Goal: Information Seeking & Learning: Learn about a topic

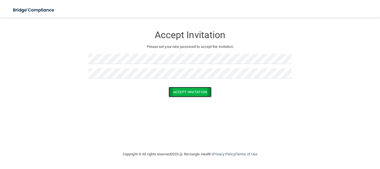
click at [190, 94] on button "Accept Invitation" at bounding box center [190, 92] width 43 height 10
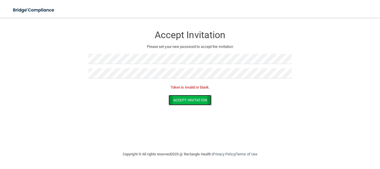
click at [179, 102] on button "Accept Invitation" at bounding box center [190, 100] width 43 height 10
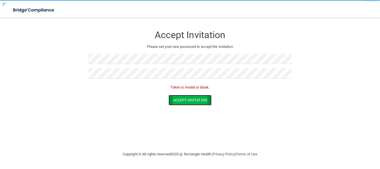
click at [179, 102] on button "Accept Invitation" at bounding box center [190, 100] width 43 height 10
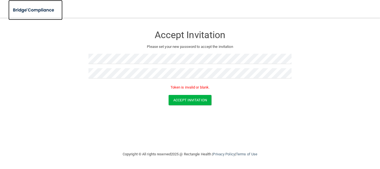
click at [41, 14] on img at bounding box center [33, 9] width 51 height 11
click at [42, 12] on img at bounding box center [33, 9] width 51 height 11
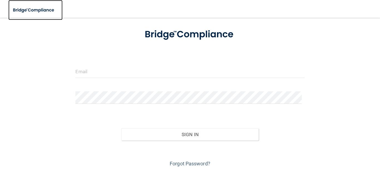
scroll to position [26, 0]
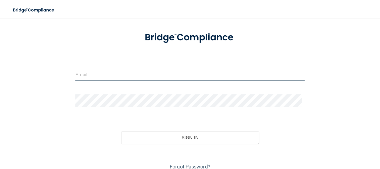
click at [163, 73] on input "email" at bounding box center [189, 75] width 229 height 13
type input "stephanietennyson@ymail.com"
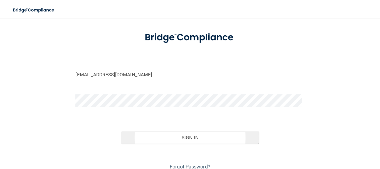
click at [201, 139] on button "Sign In" at bounding box center [190, 137] width 138 height 12
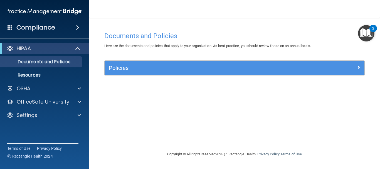
click at [365, 30] on img "Open Resource Center, 2 new notifications" at bounding box center [366, 33] width 16 height 16
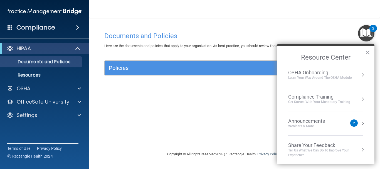
scroll to position [31, 0]
click at [190, 114] on div "Documents and Policies Here are the documents and policies that apply to your o…" at bounding box center [234, 90] width 269 height 122
click at [181, 118] on div "Documents and Policies Here are the documents and policies that apply to your o…" at bounding box center [234, 90] width 269 height 122
click at [76, 51] on span at bounding box center [78, 48] width 5 height 7
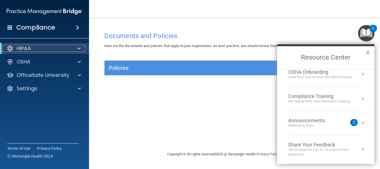
click at [25, 47] on p "HIPAA" at bounding box center [24, 48] width 14 height 7
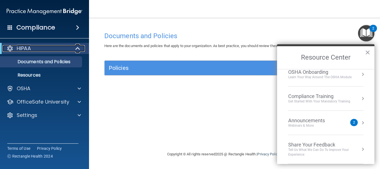
click at [19, 47] on p "HIPAA" at bounding box center [24, 48] width 14 height 7
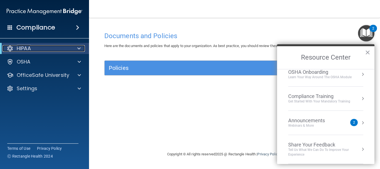
click at [20, 48] on p "HIPAA" at bounding box center [24, 48] width 14 height 7
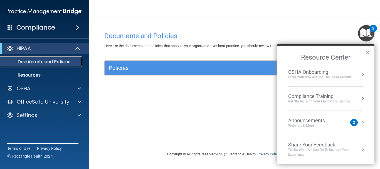
click at [25, 63] on p "Documents and Policies" at bounding box center [42, 62] width 76 height 6
click at [76, 28] on span at bounding box center [77, 27] width 3 height 7
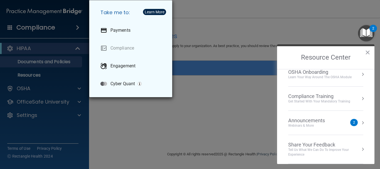
click at [133, 124] on div "Take me to: Payments Compliance Engagement Cyber Quant" at bounding box center [190, 84] width 380 height 169
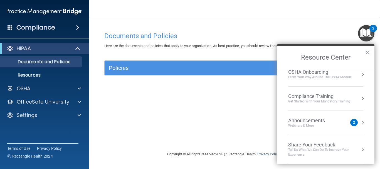
scroll to position [0, 0]
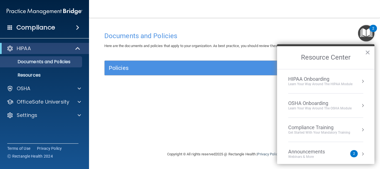
click at [332, 84] on div "Learn Your Way around the HIPAA module" at bounding box center [321, 84] width 64 height 5
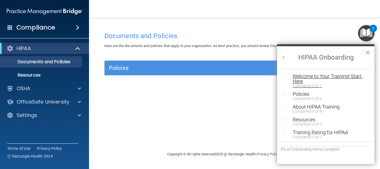
click at [344, 79] on div "Welcome to Your Training! Start Here" at bounding box center [328, 79] width 70 height 10
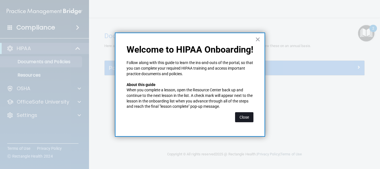
click at [242, 119] on button "Close" at bounding box center [244, 117] width 18 height 10
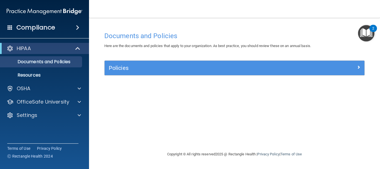
click at [365, 35] on img "Open Resource Center, 2 new notifications" at bounding box center [366, 33] width 16 height 16
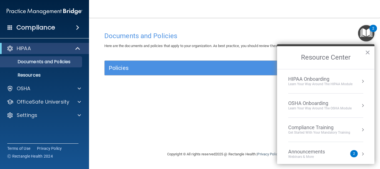
click at [321, 80] on div "HIPAA Onboarding" at bounding box center [321, 79] width 64 height 6
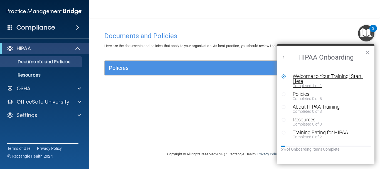
click at [349, 81] on div "Welcome to Your Training! Start Here" at bounding box center [328, 79] width 70 height 10
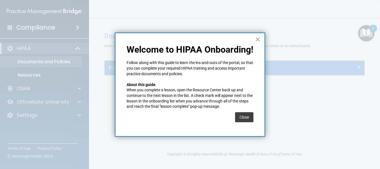
click at [243, 131] on div "× Welcome to HIPAA Onboarding! Follow along with this guide to learn the ins-an…" at bounding box center [190, 85] width 150 height 104
click at [248, 121] on button "Close" at bounding box center [244, 117] width 18 height 10
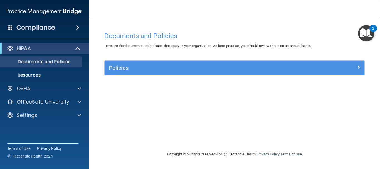
click at [361, 36] on img "Open Resource Center, 2 new notifications" at bounding box center [366, 33] width 16 height 16
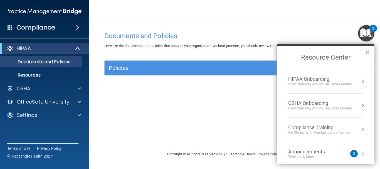
click at [324, 83] on div "Learn Your Way around the HIPAA module" at bounding box center [321, 84] width 64 height 5
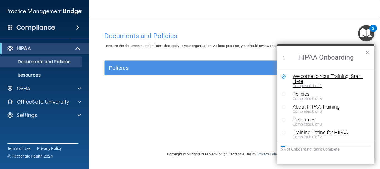
click at [336, 82] on div "Welcome to Your Training! Start Here" at bounding box center [328, 79] width 70 height 10
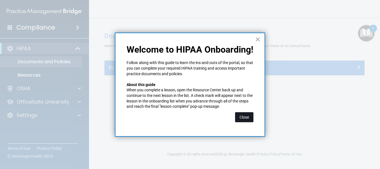
click at [246, 114] on button "Close" at bounding box center [244, 117] width 18 height 10
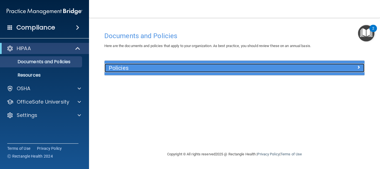
click at [201, 65] on div "Policies" at bounding box center [202, 68] width 195 height 9
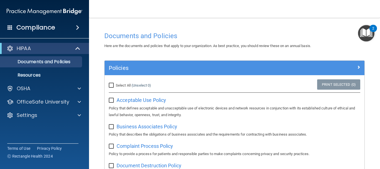
click at [111, 85] on input "Select All (Unselect 0) Unselect All" at bounding box center [112, 85] width 6 height 4
checkbox input "true"
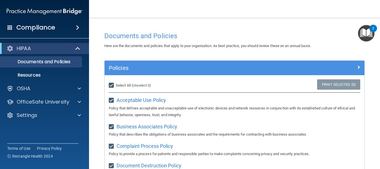
checkbox input "true"
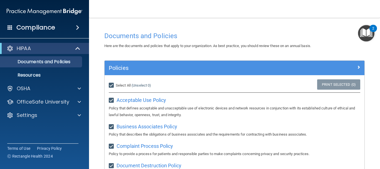
checkbox input "true"
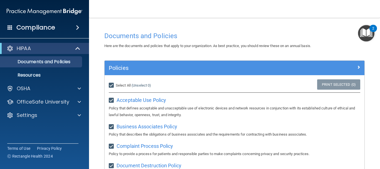
checkbox input "true"
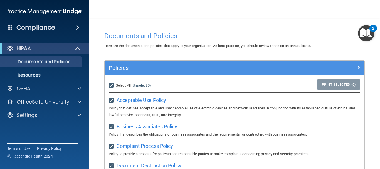
checkbox input "true"
click at [346, 86] on link "Print Selected (21)" at bounding box center [338, 84] width 45 height 10
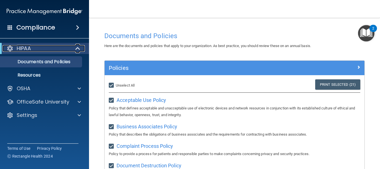
click at [27, 48] on p "HIPAA" at bounding box center [24, 48] width 14 height 7
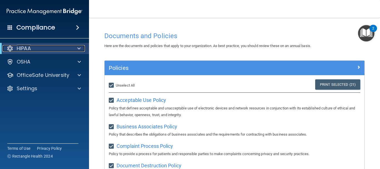
click at [14, 47] on div "HIPAA" at bounding box center [37, 48] width 69 height 7
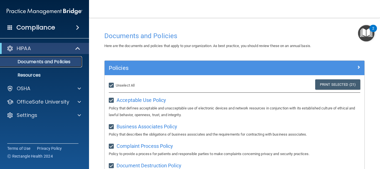
click at [22, 62] on p "Documents and Policies" at bounding box center [42, 62] width 76 height 6
click at [367, 34] on img "Open Resource Center, 2 new notifications" at bounding box center [366, 33] width 16 height 16
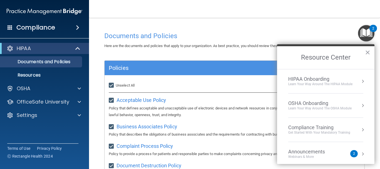
click at [341, 83] on div "Learn Your Way around the HIPAA module" at bounding box center [321, 84] width 64 height 5
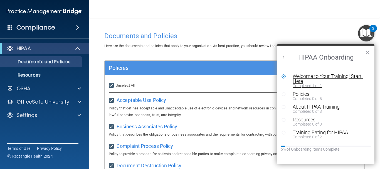
click at [351, 78] on div "Welcome to Your Training! Start Here" at bounding box center [328, 79] width 70 height 10
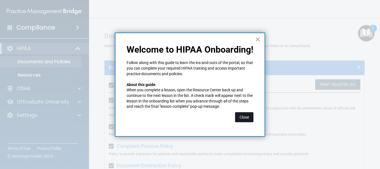
click at [249, 118] on button "Close" at bounding box center [244, 117] width 18 height 10
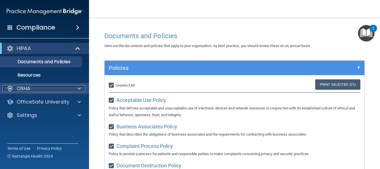
click at [28, 90] on p "OSHA" at bounding box center [24, 88] width 14 height 7
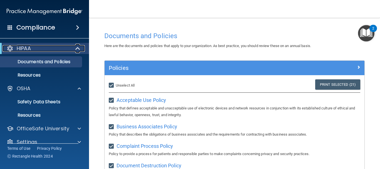
click at [16, 46] on div "HIPAA" at bounding box center [37, 48] width 69 height 7
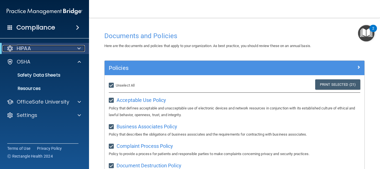
click at [7, 48] on div at bounding box center [10, 48] width 7 height 7
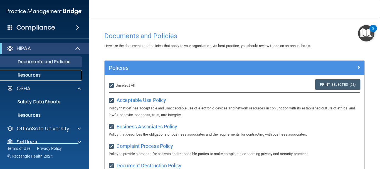
click at [28, 74] on p "Resources" at bounding box center [42, 75] width 76 height 6
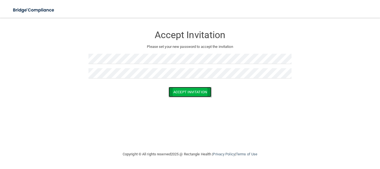
click at [188, 94] on button "Accept Invitation" at bounding box center [190, 92] width 43 height 10
click at [182, 93] on button "Accept Invitation" at bounding box center [190, 92] width 43 height 10
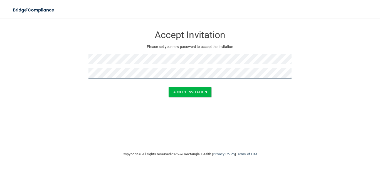
click at [169, 87] on button "Accept Invitation" at bounding box center [190, 92] width 43 height 10
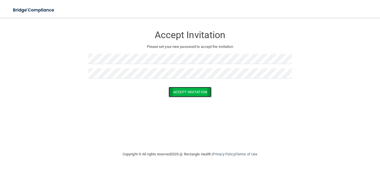
click at [196, 94] on button "Accept Invitation" at bounding box center [190, 92] width 43 height 10
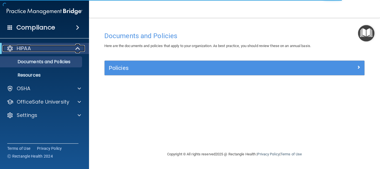
click at [16, 49] on div "HIPAA" at bounding box center [37, 48] width 69 height 7
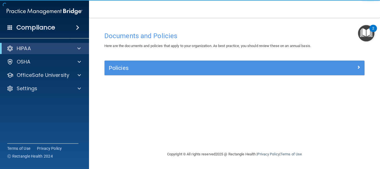
click at [77, 30] on span at bounding box center [77, 27] width 3 height 7
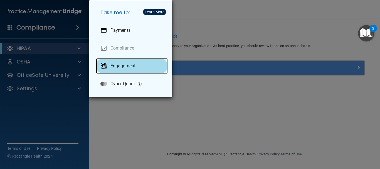
click at [112, 67] on p "Engagement" at bounding box center [123, 66] width 25 height 6
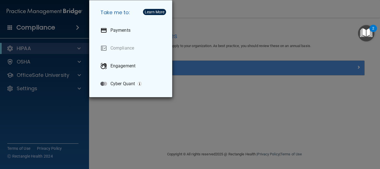
click at [201, 114] on div "Take me to: Payments Compliance Engagement Cyber Quant" at bounding box center [190, 84] width 380 height 169
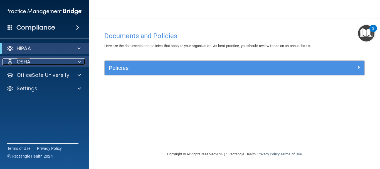
click at [79, 62] on span at bounding box center [79, 61] width 3 height 7
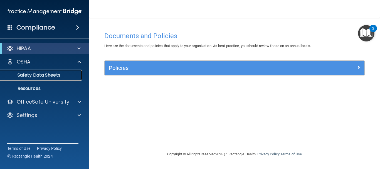
click at [29, 76] on p "Safety Data Sheets" at bounding box center [42, 75] width 76 height 6
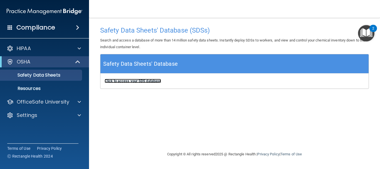
click at [118, 81] on b "Click to access your SDS database" at bounding box center [133, 81] width 57 height 4
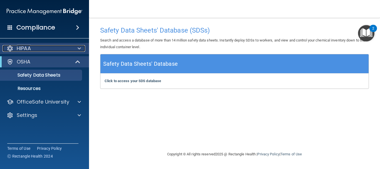
click at [23, 45] on p "HIPAA" at bounding box center [24, 48] width 14 height 7
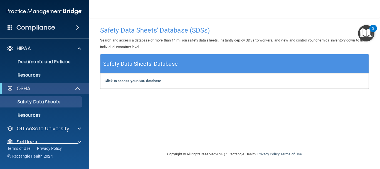
click at [356, 112] on div "Safety Data Sheets' Database (SDSs) Search and access a database of more than 1…" at bounding box center [234, 84] width 269 height 122
click at [76, 29] on span at bounding box center [77, 27] width 3 height 7
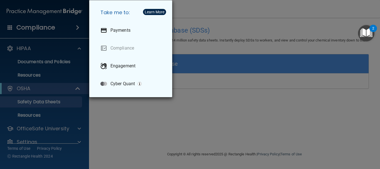
click at [31, 51] on div "Take me to: Payments Compliance Engagement Cyber Quant" at bounding box center [190, 84] width 380 height 169
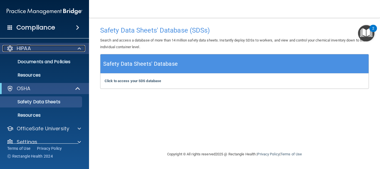
click at [31, 50] on p "HIPAA" at bounding box center [24, 48] width 14 height 7
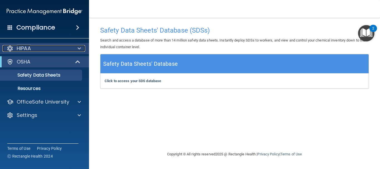
click at [29, 47] on p "HIPAA" at bounding box center [24, 48] width 14 height 7
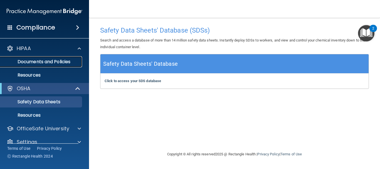
click at [23, 62] on p "Documents and Policies" at bounding box center [42, 62] width 76 height 6
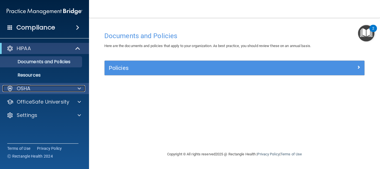
click at [16, 89] on div "OSHA" at bounding box center [37, 88] width 69 height 7
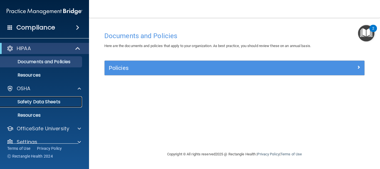
click at [27, 103] on p "Safety Data Sheets" at bounding box center [42, 102] width 76 height 6
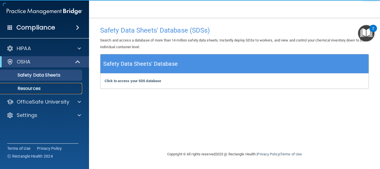
click at [21, 90] on p "Resources" at bounding box center [42, 89] width 76 height 6
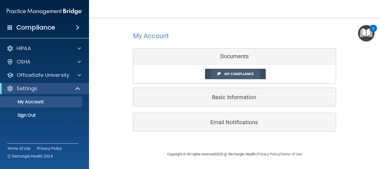
click at [242, 74] on span "My Compliance" at bounding box center [239, 74] width 29 height 4
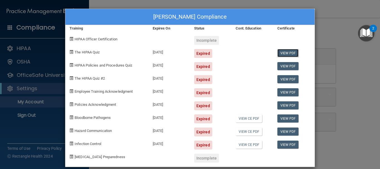
click at [286, 53] on link "View PDF" at bounding box center [288, 53] width 21 height 8
click at [80, 41] on span "HIPAA Officer Certification" at bounding box center [96, 39] width 43 height 4
click at [78, 39] on span "HIPAA Officer Certification" at bounding box center [96, 39] width 43 height 4
click at [206, 41] on div "Incomplete" at bounding box center [206, 40] width 25 height 9
click at [202, 55] on div "Expired" at bounding box center [203, 53] width 18 height 9
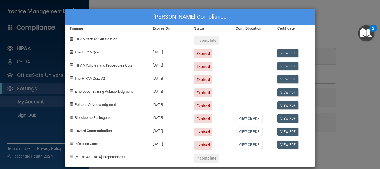
click at [80, 52] on span "The HIPAA Quiz" at bounding box center [87, 52] width 25 height 4
click at [83, 55] on div "The HIPAA Quiz" at bounding box center [106, 51] width 83 height 13
click at [84, 54] on span "The HIPAA Quiz" at bounding box center [87, 52] width 25 height 4
click at [83, 54] on span "The HIPAA Quiz" at bounding box center [87, 52] width 25 height 4
click at [81, 59] on div "HIPAA Policies and Procedures Quiz" at bounding box center [106, 64] width 83 height 13
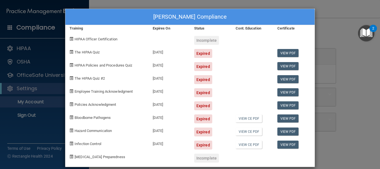
click at [82, 73] on div "The HIPAA Quiz #2" at bounding box center [106, 77] width 83 height 13
click at [84, 75] on div "The HIPAA Quiz #2" at bounding box center [106, 77] width 83 height 13
click at [85, 82] on div "The HIPAA Quiz #2" at bounding box center [106, 77] width 83 height 13
click at [83, 77] on span "The HIPAA Quiz #2" at bounding box center [90, 78] width 30 height 4
click at [31, 136] on div "Stephanie Montgomery's Compliance Training Expires On Status Cont. Education Ce…" at bounding box center [190, 84] width 380 height 169
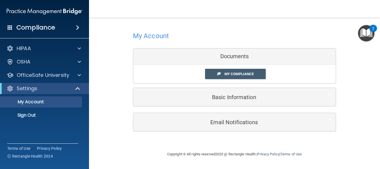
click at [201, 57] on div "Documents" at bounding box center [234, 56] width 203 height 16
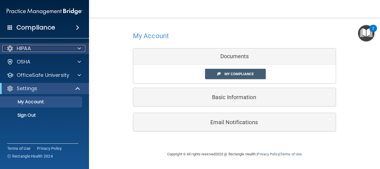
click at [79, 49] on span at bounding box center [79, 48] width 3 height 7
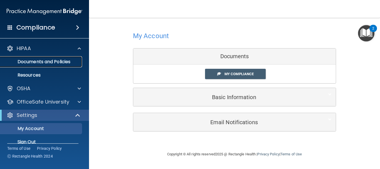
click at [34, 63] on p "Documents and Policies" at bounding box center [42, 62] width 76 height 6
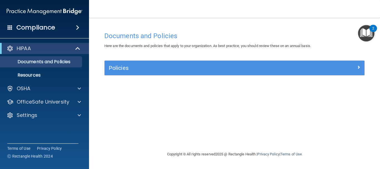
click at [366, 29] on img "Open Resource Center, 2 new notifications" at bounding box center [366, 33] width 16 height 16
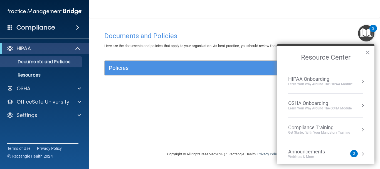
click at [360, 81] on button "Resource Center" at bounding box center [363, 82] width 6 height 6
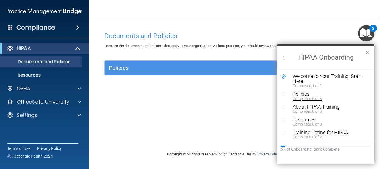
click at [337, 97] on div "Completed 0 of 5" at bounding box center [328, 99] width 70 height 4
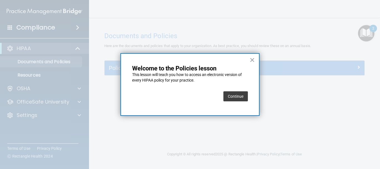
click at [237, 97] on button "Continue" at bounding box center [236, 96] width 25 height 10
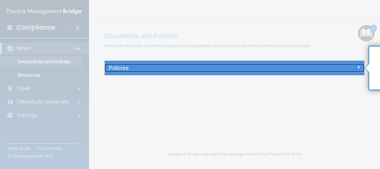
click at [355, 69] on div at bounding box center [332, 67] width 65 height 7
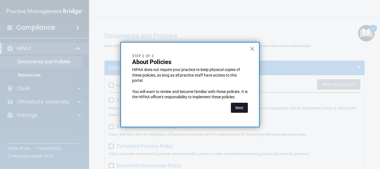
click at [241, 111] on button "Next" at bounding box center [239, 108] width 17 height 10
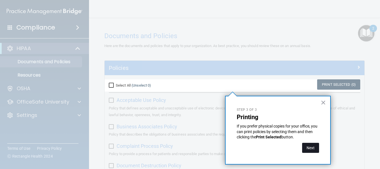
click at [304, 149] on button "Next" at bounding box center [310, 148] width 17 height 10
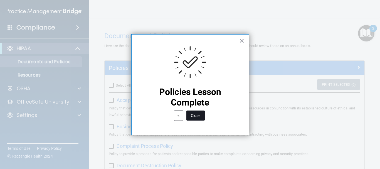
click at [191, 113] on button "Close" at bounding box center [196, 116] width 18 height 10
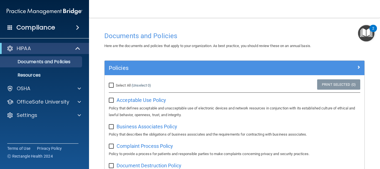
click at [365, 33] on img "Open Resource Center, 2 new notifications" at bounding box center [366, 33] width 16 height 16
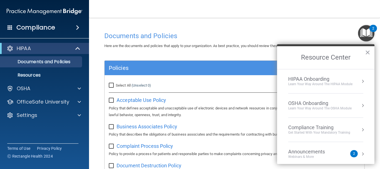
click at [361, 80] on button "Resource Center" at bounding box center [363, 82] width 6 height 6
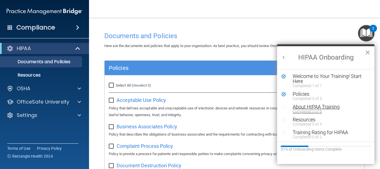
click at [338, 108] on div "About HIPAA Training" at bounding box center [328, 106] width 70 height 5
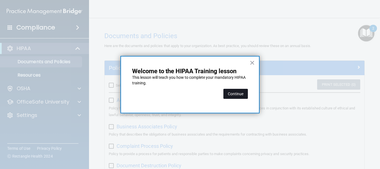
click at [237, 94] on button "Continue" at bounding box center [236, 94] width 25 height 10
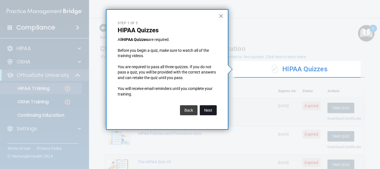
click at [209, 111] on button "Next" at bounding box center [208, 110] width 17 height 10
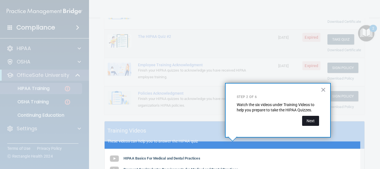
click at [309, 124] on button "Next" at bounding box center [310, 121] width 17 height 10
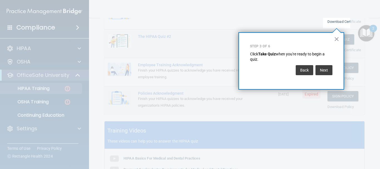
scroll to position [85, 0]
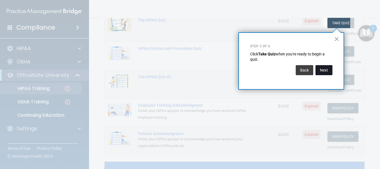
click at [323, 72] on button "Next" at bounding box center [324, 70] width 17 height 10
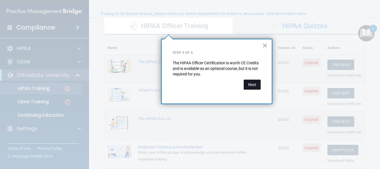
click at [251, 87] on button "Next" at bounding box center [252, 85] width 17 height 10
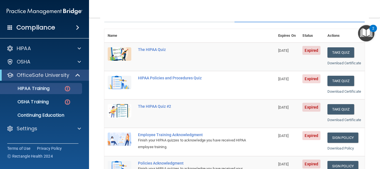
scroll to position [0, 0]
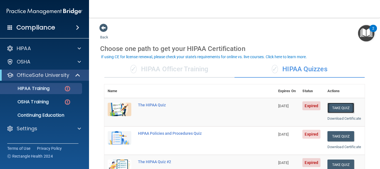
click at [335, 108] on button "Take Quiz" at bounding box center [341, 108] width 27 height 10
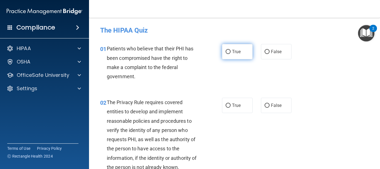
click at [228, 53] on input "True" at bounding box center [228, 52] width 5 height 4
radio input "true"
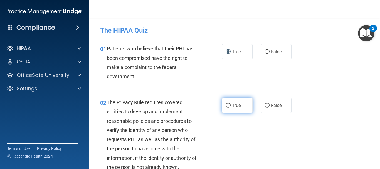
click at [226, 107] on input "True" at bounding box center [228, 106] width 5 height 4
radio input "true"
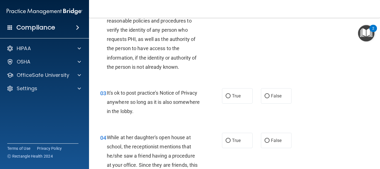
scroll to position [101, 0]
click at [265, 96] on input "False" at bounding box center [267, 96] width 5 height 4
radio input "true"
click at [265, 140] on input "False" at bounding box center [267, 140] width 5 height 4
radio input "true"
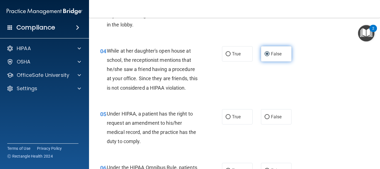
scroll to position [196, 0]
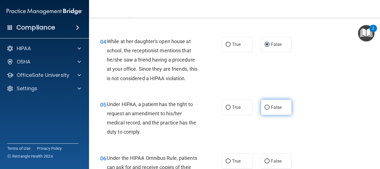
click at [266, 107] on input "False" at bounding box center [267, 108] width 5 height 4
radio input "true"
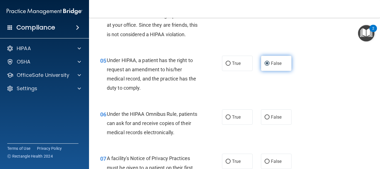
scroll to position [241, 0]
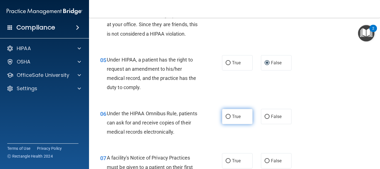
click at [227, 117] on input "True" at bounding box center [228, 117] width 5 height 4
radio input "true"
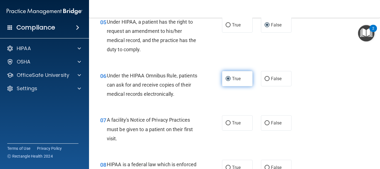
scroll to position [288, 0]
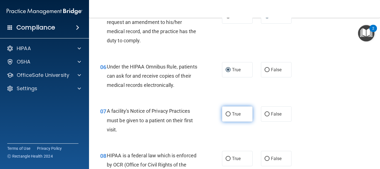
click at [228, 113] on input "True" at bounding box center [228, 114] width 5 height 4
radio input "true"
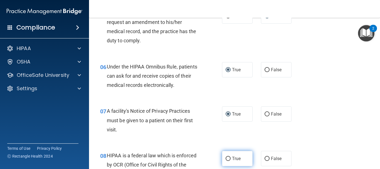
click at [227, 159] on input "True" at bounding box center [228, 159] width 5 height 4
radio input "true"
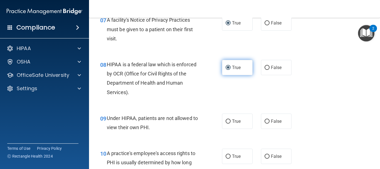
scroll to position [384, 0]
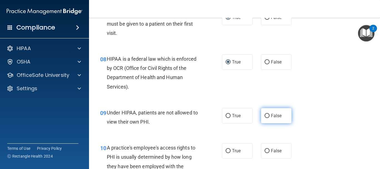
click at [265, 116] on input "False" at bounding box center [267, 116] width 5 height 4
radio input "true"
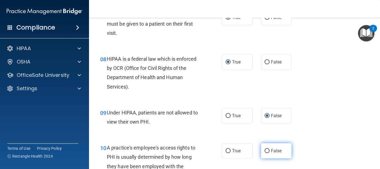
click at [266, 151] on input "False" at bounding box center [267, 151] width 5 height 4
radio input "true"
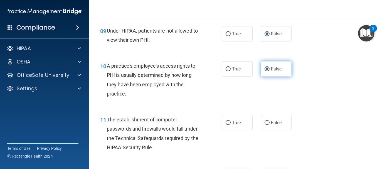
scroll to position [469, 0]
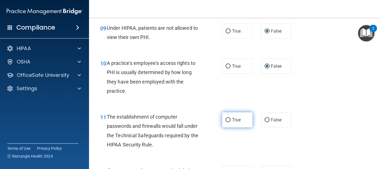
click at [226, 121] on input "True" at bounding box center [228, 120] width 5 height 4
radio input "true"
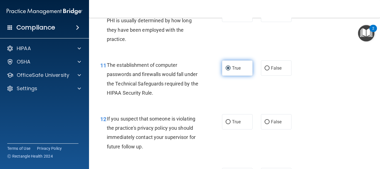
scroll to position [521, 0]
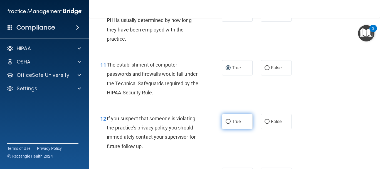
click at [228, 120] on input "True" at bounding box center [228, 122] width 5 height 4
radio input "true"
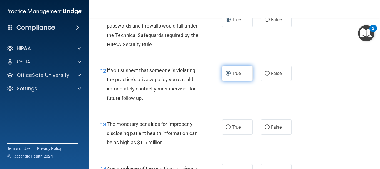
scroll to position [570, 0]
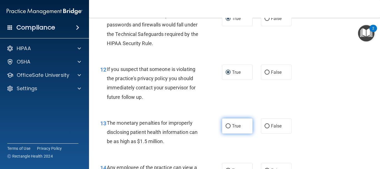
click at [227, 124] on input "True" at bounding box center [228, 126] width 5 height 4
radio input "true"
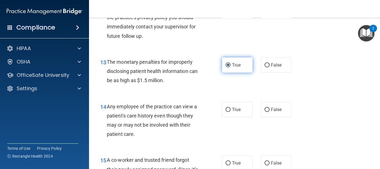
scroll to position [632, 0]
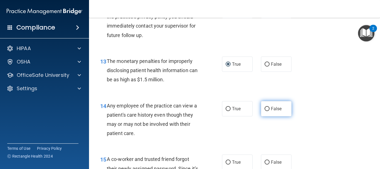
click at [265, 109] on input "False" at bounding box center [267, 109] width 5 height 4
radio input "true"
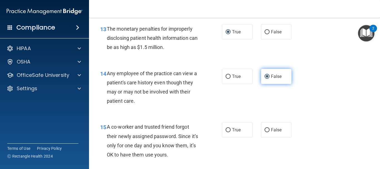
scroll to position [666, 0]
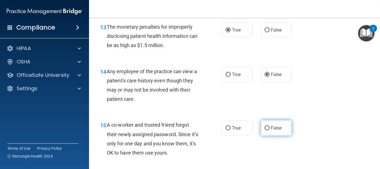
click at [266, 128] on input "False" at bounding box center [267, 128] width 5 height 4
radio input "true"
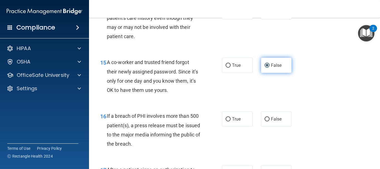
scroll to position [729, 0]
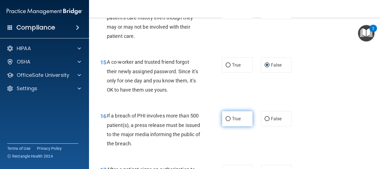
click at [228, 117] on input "True" at bounding box center [228, 119] width 5 height 4
radio input "true"
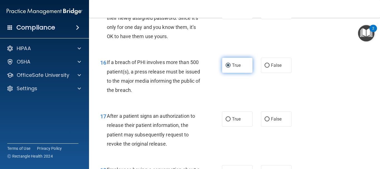
scroll to position [785, 0]
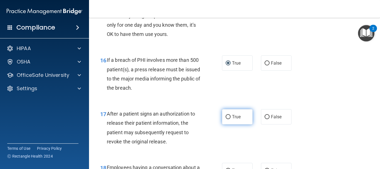
click at [227, 116] on input "True" at bounding box center [228, 117] width 5 height 4
radio input "true"
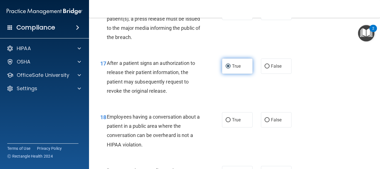
scroll to position [836, 0]
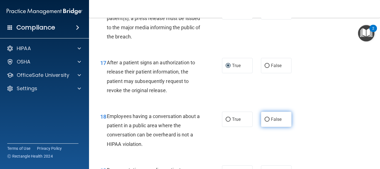
click at [267, 121] on input "False" at bounding box center [267, 120] width 5 height 4
radio input "true"
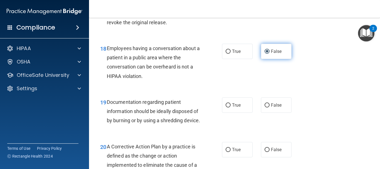
scroll to position [905, 0]
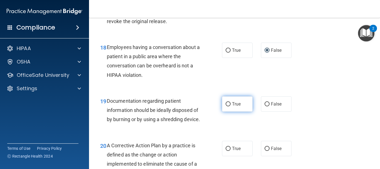
click at [228, 106] on input "True" at bounding box center [228, 104] width 5 height 4
radio input "true"
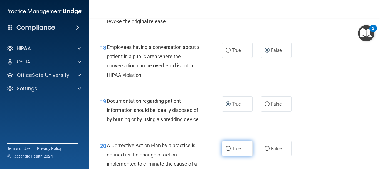
click at [228, 151] on input "True" at bounding box center [228, 149] width 5 height 4
radio input "true"
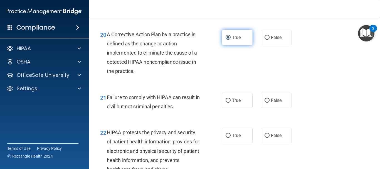
scroll to position [1017, 0]
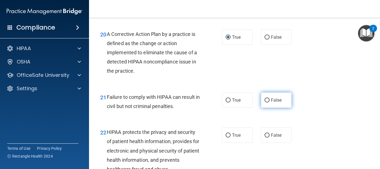
click at [266, 102] on input "False" at bounding box center [267, 100] width 5 height 4
radio input "true"
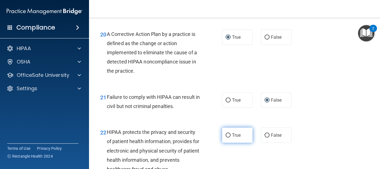
click at [229, 138] on input "True" at bounding box center [228, 135] width 5 height 4
radio input "true"
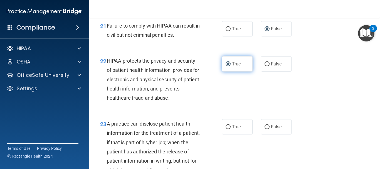
scroll to position [1088, 0]
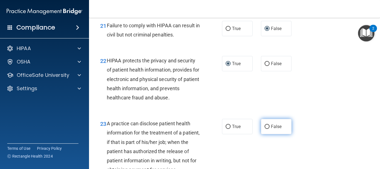
click at [266, 129] on input "False" at bounding box center [267, 127] width 5 height 4
radio input "true"
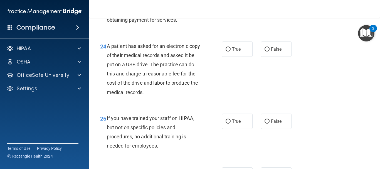
scroll to position [1239, 0]
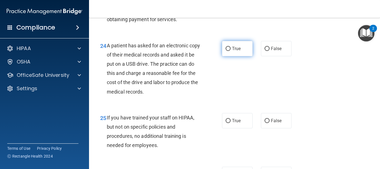
click at [227, 51] on input "True" at bounding box center [228, 49] width 5 height 4
radio input "true"
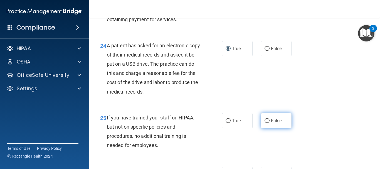
click at [265, 123] on input "False" at bounding box center [267, 121] width 5 height 4
radio input "true"
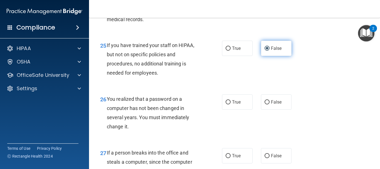
scroll to position [1314, 0]
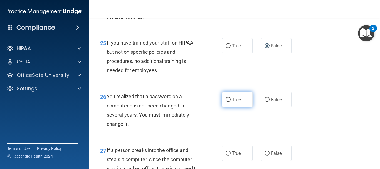
click at [227, 102] on input "True" at bounding box center [228, 100] width 5 height 4
radio input "true"
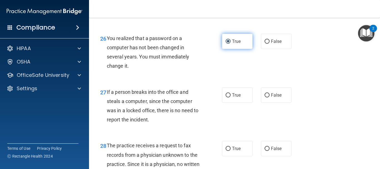
scroll to position [1372, 0]
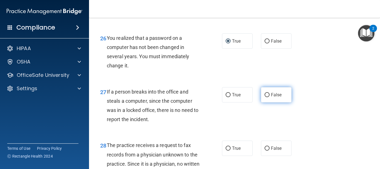
click at [265, 97] on input "False" at bounding box center [267, 95] width 5 height 4
radio input "true"
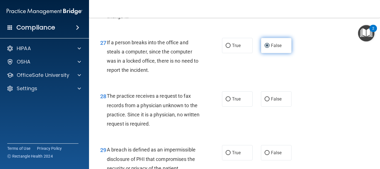
scroll to position [1428, 0]
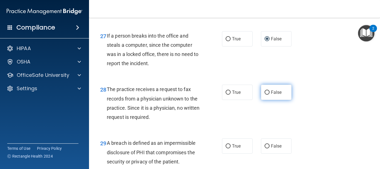
click at [265, 95] on input "False" at bounding box center [267, 93] width 5 height 4
radio input "true"
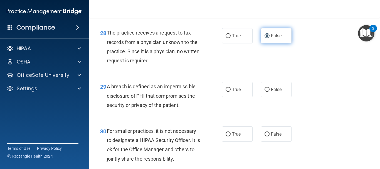
scroll to position [1485, 0]
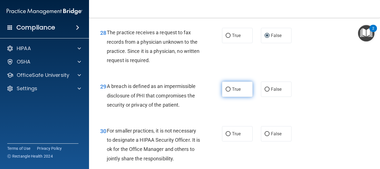
click at [227, 92] on input "True" at bounding box center [228, 89] width 5 height 4
radio input "true"
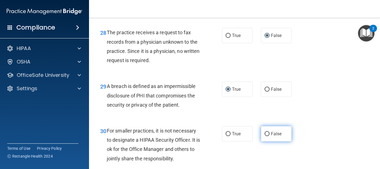
click at [267, 136] on input "False" at bounding box center [267, 134] width 5 height 4
radio input "true"
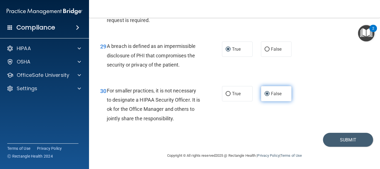
scroll to position [1544, 0]
click at [340, 138] on button "Submit" at bounding box center [348, 140] width 50 height 14
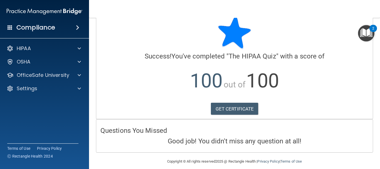
scroll to position [11, 0]
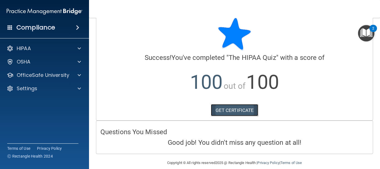
click at [231, 113] on link "GET CERTIFICATE" at bounding box center [235, 110] width 48 height 12
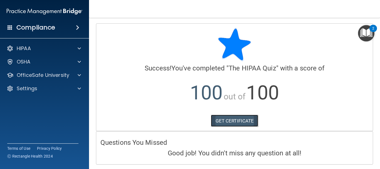
scroll to position [18, 0]
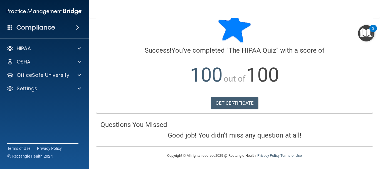
click at [360, 37] on img "Open Resource Center, 2 new notifications" at bounding box center [366, 33] width 16 height 16
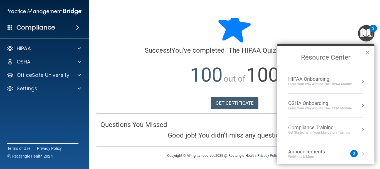
click at [353, 84] on div "HIPAA Onboarding Learn Your Way around the HIPAA module" at bounding box center [326, 81] width 75 height 11
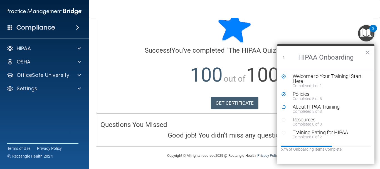
scroll to position [0, 0]
click at [343, 109] on div "About HIPAA Training" at bounding box center [328, 106] width 70 height 5
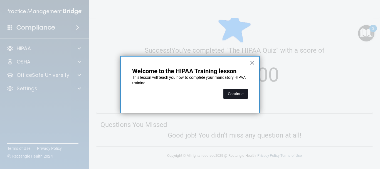
click at [236, 96] on button "Continue" at bounding box center [236, 94] width 25 height 10
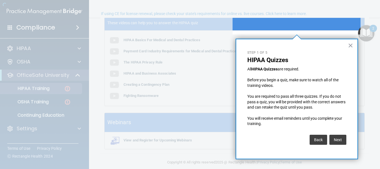
scroll to position [43, 0]
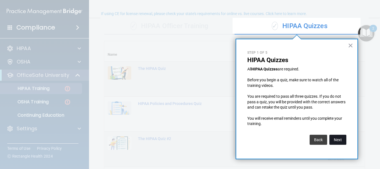
click at [338, 141] on button "Next" at bounding box center [338, 140] width 17 height 10
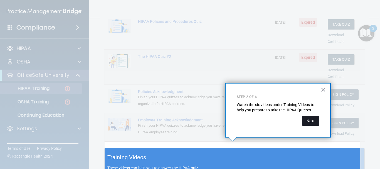
click at [309, 123] on button "Next" at bounding box center [310, 121] width 17 height 10
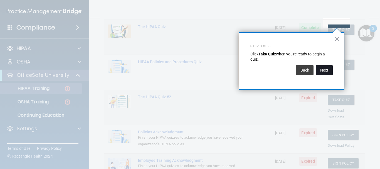
click at [323, 71] on button "Next" at bounding box center [324, 70] width 17 height 10
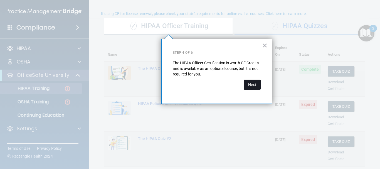
click at [250, 84] on button "Next" at bounding box center [252, 85] width 17 height 10
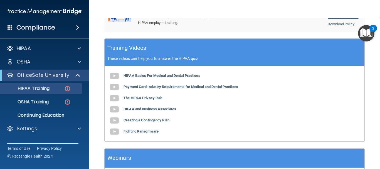
scroll to position [231, 0]
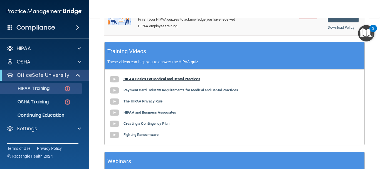
click at [175, 77] on b "HIPAA Basics For Medical and Dental Practices" at bounding box center [162, 79] width 77 height 4
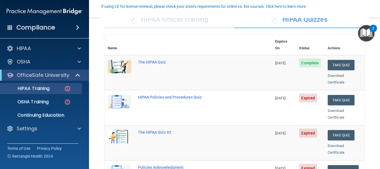
scroll to position [54, 0]
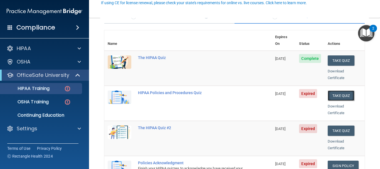
click at [335, 91] on button "Take Quiz" at bounding box center [341, 96] width 27 height 10
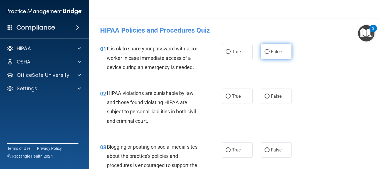
click at [265, 54] on input "False" at bounding box center [267, 52] width 5 height 4
radio input "true"
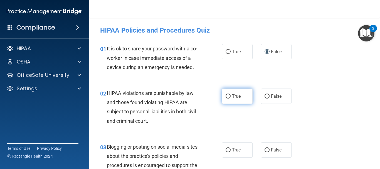
click at [226, 96] on input "True" at bounding box center [228, 96] width 5 height 4
radio input "true"
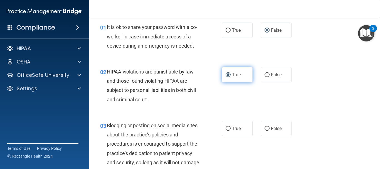
scroll to position [19, 0]
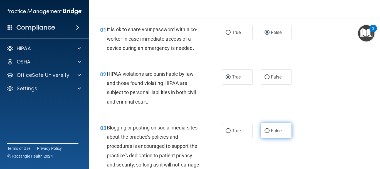
click at [266, 132] on input "False" at bounding box center [267, 131] width 5 height 4
radio input "true"
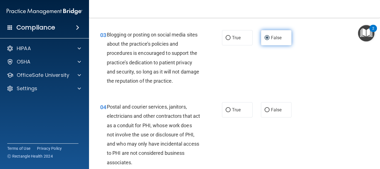
scroll to position [116, 0]
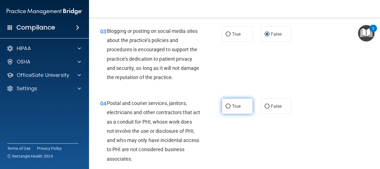
click at [226, 104] on input "True" at bounding box center [228, 106] width 5 height 4
radio input "true"
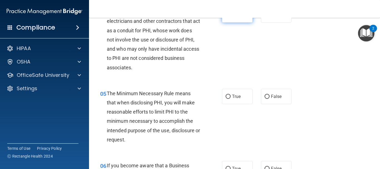
scroll to position [208, 0]
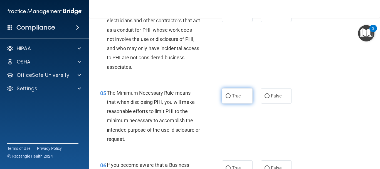
click at [228, 97] on input "True" at bounding box center [228, 96] width 5 height 4
radio input "true"
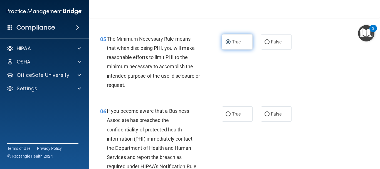
scroll to position [270, 0]
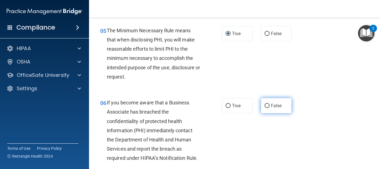
click at [266, 107] on input "False" at bounding box center [267, 106] width 5 height 4
radio input "true"
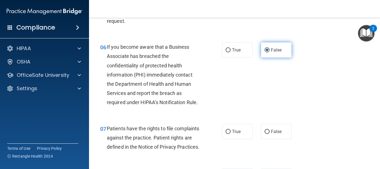
scroll to position [326, 0]
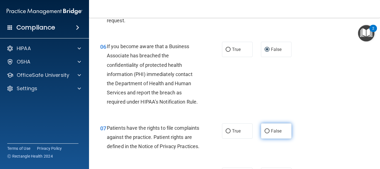
click at [265, 130] on input "False" at bounding box center [267, 131] width 5 height 4
radio input "true"
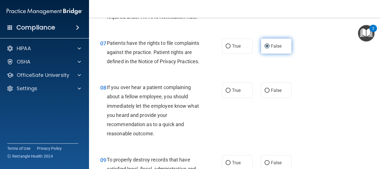
scroll to position [412, 0]
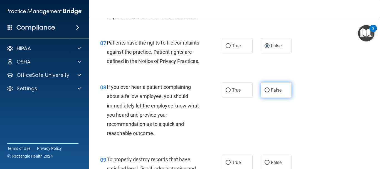
click at [265, 92] on input "False" at bounding box center [267, 90] width 5 height 4
radio input "true"
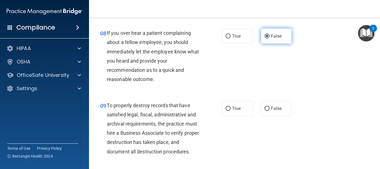
scroll to position [471, 0]
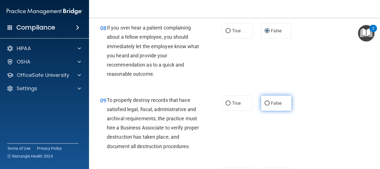
click at [265, 106] on input "False" at bounding box center [267, 103] width 5 height 4
radio input "true"
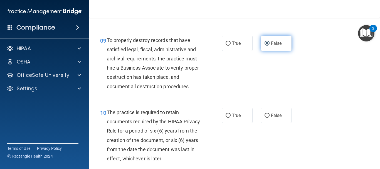
scroll to position [532, 0]
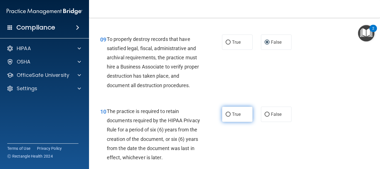
click at [226, 117] on input "True" at bounding box center [228, 115] width 5 height 4
radio input "true"
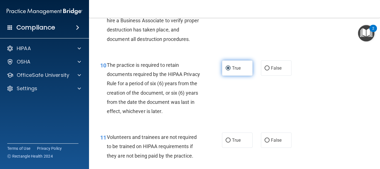
scroll to position [597, 0]
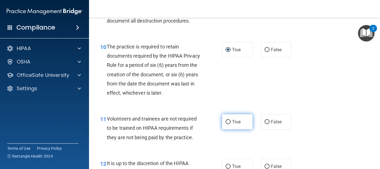
click at [226, 124] on input "True" at bounding box center [228, 122] width 5 height 4
radio input "true"
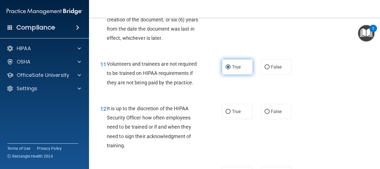
scroll to position [655, 0]
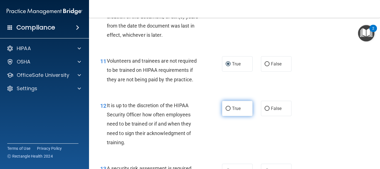
click at [226, 111] on input "True" at bounding box center [228, 109] width 5 height 4
radio input "true"
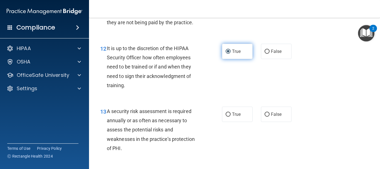
scroll to position [713, 0]
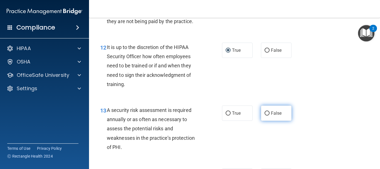
click at [266, 116] on input "False" at bounding box center [267, 113] width 5 height 4
radio input "true"
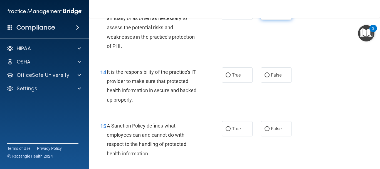
scroll to position [814, 0]
click at [265, 77] on input "False" at bounding box center [267, 75] width 5 height 4
radio input "true"
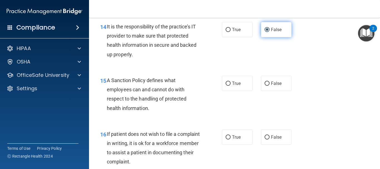
scroll to position [860, 0]
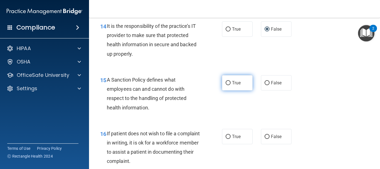
click at [227, 85] on input "True" at bounding box center [228, 83] width 5 height 4
radio input "true"
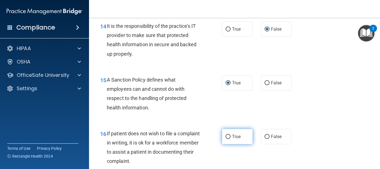
click at [228, 139] on input "True" at bounding box center [228, 137] width 5 height 4
radio input "true"
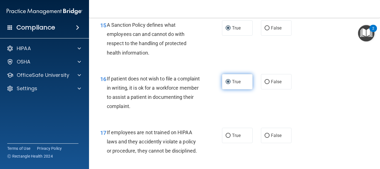
scroll to position [915, 0]
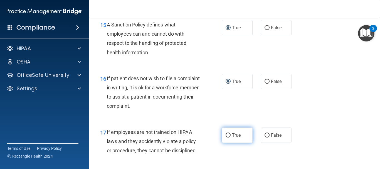
click at [226, 138] on input "True" at bounding box center [228, 135] width 5 height 4
radio input "true"
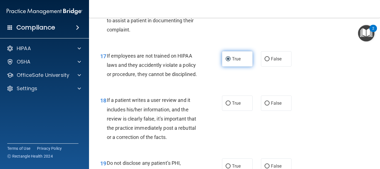
scroll to position [992, 0]
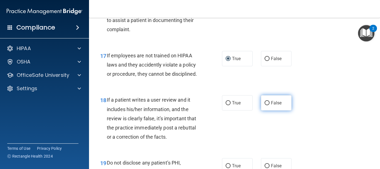
click at [267, 105] on input "False" at bounding box center [267, 103] width 5 height 4
radio input "true"
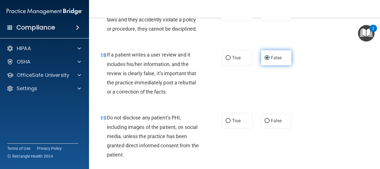
scroll to position [1040, 0]
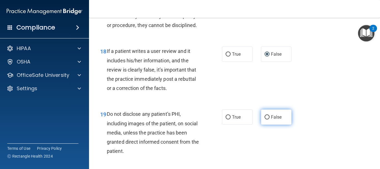
click at [265, 119] on input "False" at bounding box center [267, 117] width 5 height 4
radio input "true"
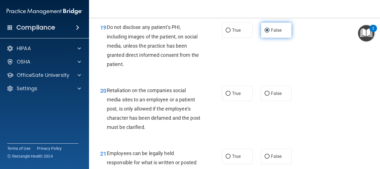
scroll to position [1128, 0]
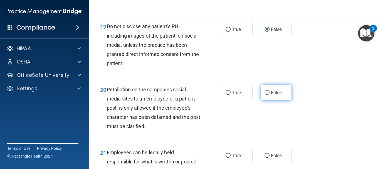
click at [265, 95] on input "False" at bounding box center [267, 93] width 5 height 4
radio input "true"
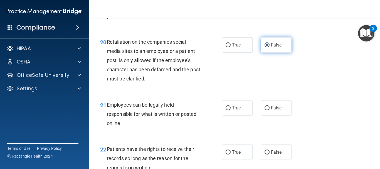
scroll to position [1176, 0]
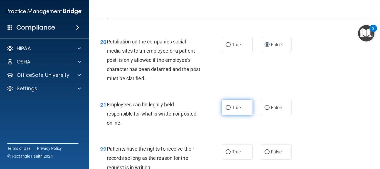
click at [226, 110] on input "True" at bounding box center [228, 108] width 5 height 4
radio input "true"
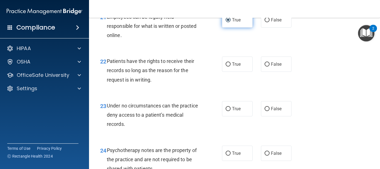
scroll to position [1261, 0]
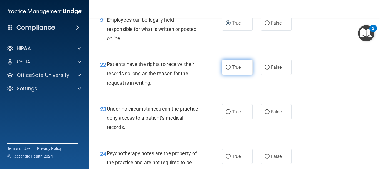
click at [226, 70] on input "True" at bounding box center [228, 67] width 5 height 4
radio input "true"
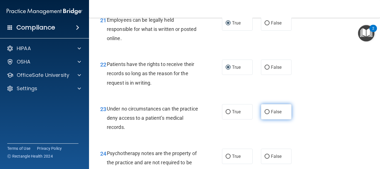
click at [266, 114] on input "False" at bounding box center [267, 112] width 5 height 4
radio input "true"
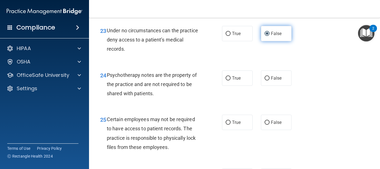
scroll to position [1340, 0]
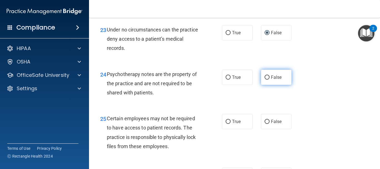
click at [265, 80] on input "False" at bounding box center [267, 77] width 5 height 4
radio input "true"
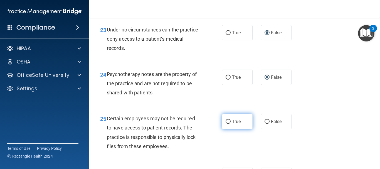
click at [229, 124] on input "True" at bounding box center [228, 122] width 5 height 4
radio input "true"
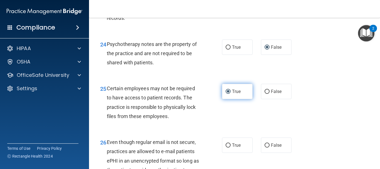
scroll to position [1386, 0]
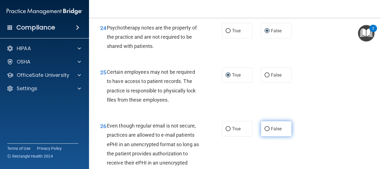
click at [267, 131] on input "False" at bounding box center [267, 129] width 5 height 4
radio input "true"
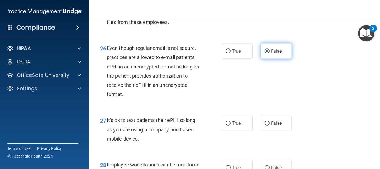
scroll to position [1464, 0]
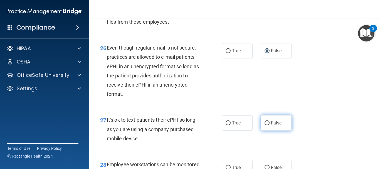
click at [265, 125] on input "False" at bounding box center [267, 123] width 5 height 4
radio input "true"
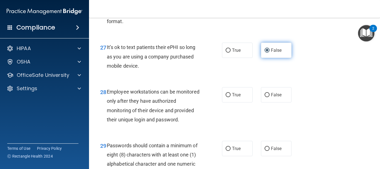
scroll to position [1539, 0]
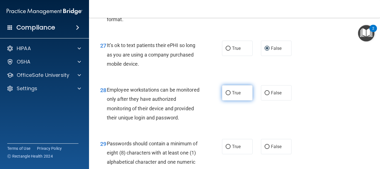
click at [228, 95] on input "True" at bounding box center [228, 93] width 5 height 4
radio input "true"
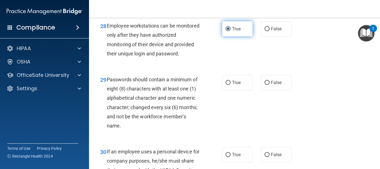
scroll to position [1603, 0]
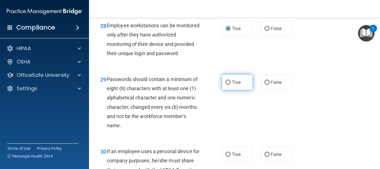
click at [226, 85] on input "True" at bounding box center [228, 82] width 5 height 4
radio input "true"
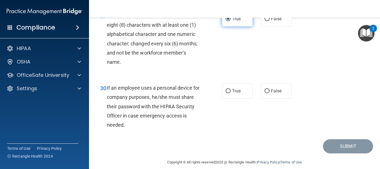
scroll to position [1679, 0]
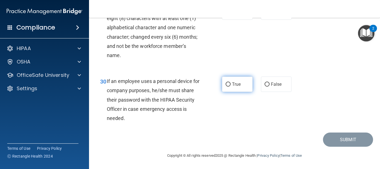
click at [229, 87] on input "True" at bounding box center [228, 84] width 5 height 4
radio input "true"
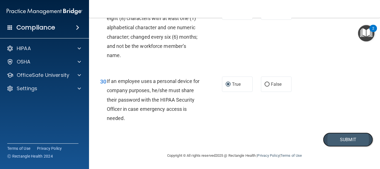
click at [341, 147] on button "Submit" at bounding box center [348, 140] width 50 height 14
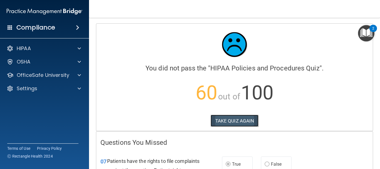
click at [237, 120] on button "TAKE QUIZ AGAIN" at bounding box center [235, 121] width 48 height 12
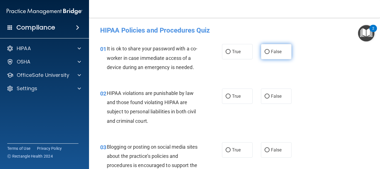
click at [265, 53] on input "False" at bounding box center [267, 52] width 5 height 4
radio input "true"
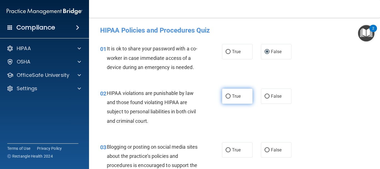
click at [228, 96] on input "True" at bounding box center [228, 96] width 5 height 4
radio input "true"
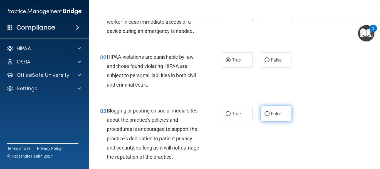
click at [265, 114] on input "False" at bounding box center [267, 114] width 5 height 4
radio input "true"
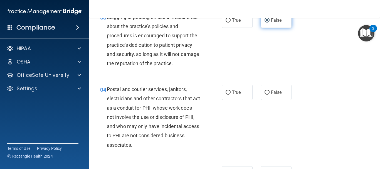
scroll to position [132, 0]
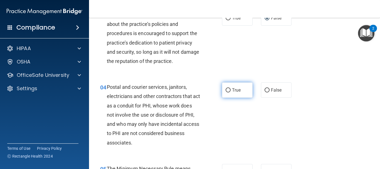
click at [226, 88] on input "True" at bounding box center [228, 90] width 5 height 4
radio input "true"
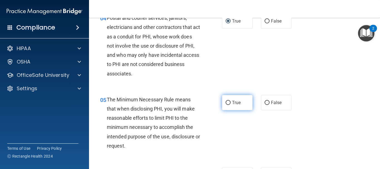
click at [227, 104] on input "True" at bounding box center [228, 103] width 5 height 4
radio input "true"
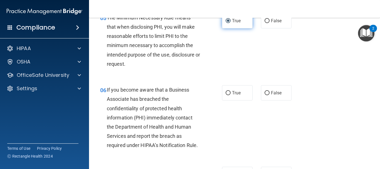
scroll to position [293, 0]
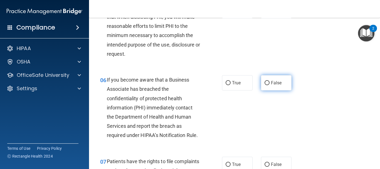
click at [265, 84] on input "False" at bounding box center [267, 83] width 5 height 4
radio input "true"
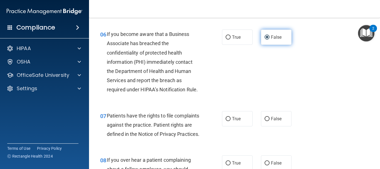
scroll to position [357, 0]
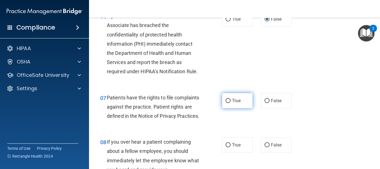
click at [228, 101] on input "True" at bounding box center [228, 101] width 5 height 4
radio input "true"
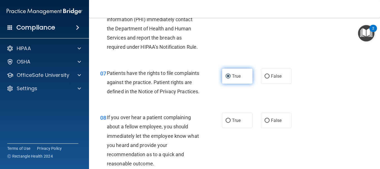
scroll to position [417, 0]
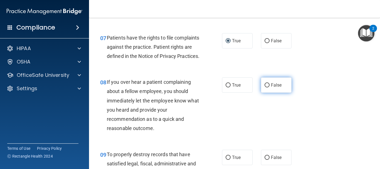
click at [265, 87] on input "False" at bounding box center [267, 85] width 5 height 4
radio input "true"
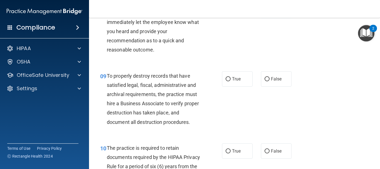
scroll to position [497, 0]
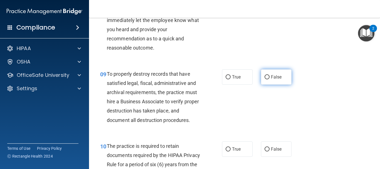
click at [265, 79] on input "False" at bounding box center [267, 77] width 5 height 4
radio input "true"
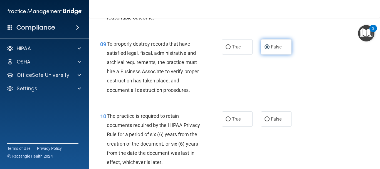
scroll to position [548, 0]
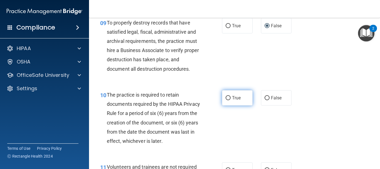
click at [226, 100] on input "True" at bounding box center [228, 98] width 5 height 4
radio input "true"
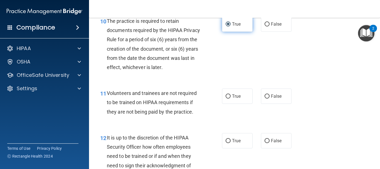
scroll to position [627, 0]
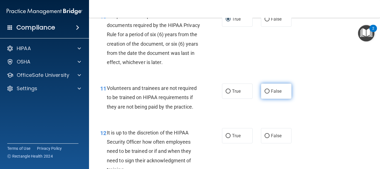
click at [265, 99] on label "False" at bounding box center [276, 91] width 31 height 15
click at [265, 94] on input "False" at bounding box center [267, 91] width 5 height 4
radio input "true"
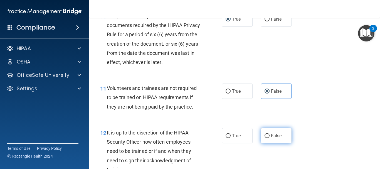
click at [266, 138] on input "False" at bounding box center [267, 136] width 5 height 4
radio input "true"
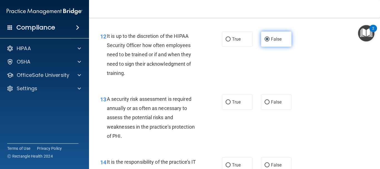
scroll to position [725, 0]
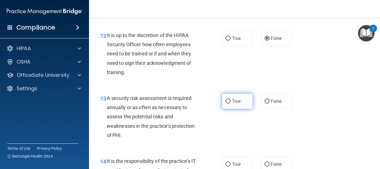
click at [228, 104] on input "True" at bounding box center [228, 101] width 5 height 4
radio input "true"
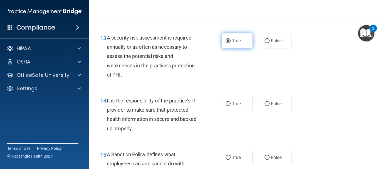
scroll to position [788, 0]
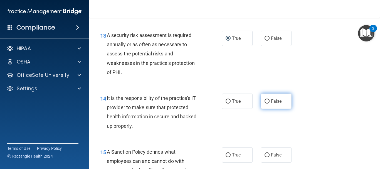
click at [265, 104] on input "False" at bounding box center [267, 101] width 5 height 4
radio input "true"
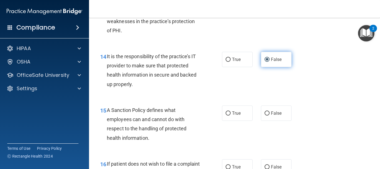
scroll to position [836, 0]
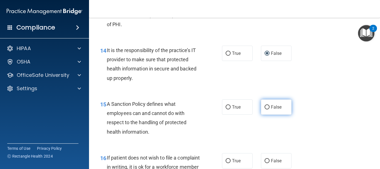
click at [265, 109] on input "False" at bounding box center [267, 107] width 5 height 4
radio input "true"
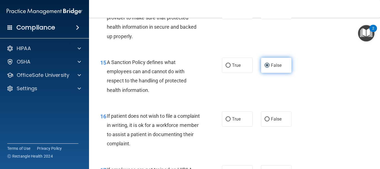
scroll to position [879, 0]
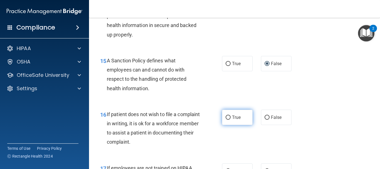
click at [226, 120] on input "True" at bounding box center [228, 118] width 5 height 4
radio input "true"
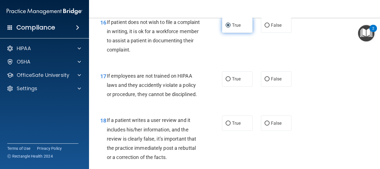
scroll to position [971, 0]
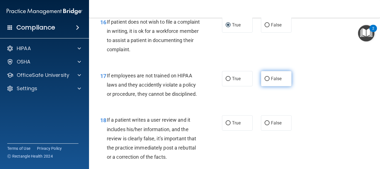
click at [265, 85] on label "False" at bounding box center [276, 78] width 31 height 15
click at [265, 81] on input "False" at bounding box center [267, 79] width 5 height 4
radio input "true"
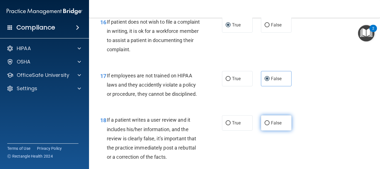
click at [266, 125] on input "False" at bounding box center [267, 123] width 5 height 4
radio input "true"
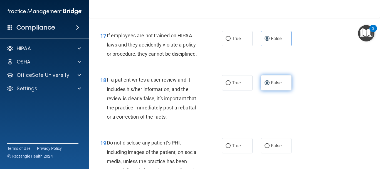
scroll to position [1012, 0]
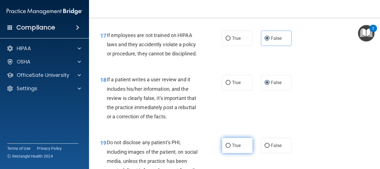
click at [229, 148] on input "True" at bounding box center [228, 146] width 5 height 4
radio input "true"
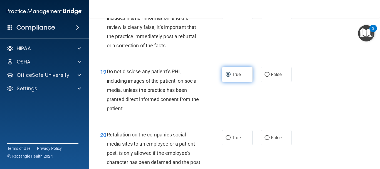
scroll to position [1087, 0]
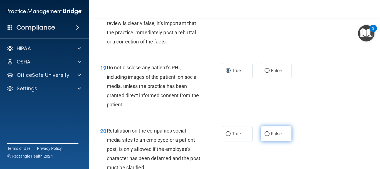
click at [265, 136] on input "False" at bounding box center [267, 134] width 5 height 4
radio input "true"
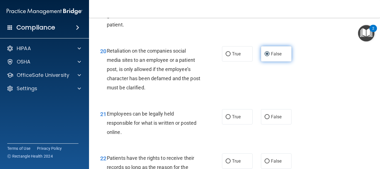
scroll to position [1171, 0]
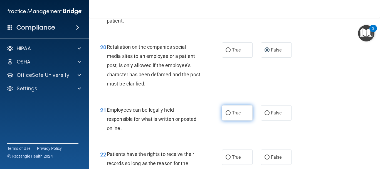
click at [234, 119] on label "True" at bounding box center [237, 112] width 31 height 15
click at [231, 115] on input "True" at bounding box center [228, 113] width 5 height 4
radio input "true"
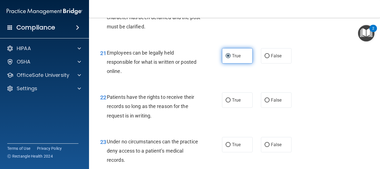
scroll to position [1229, 0]
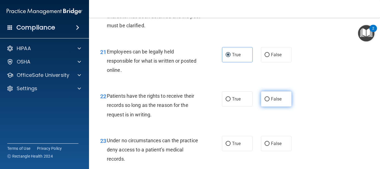
click at [265, 101] on input "False" at bounding box center [267, 99] width 5 height 4
radio input "true"
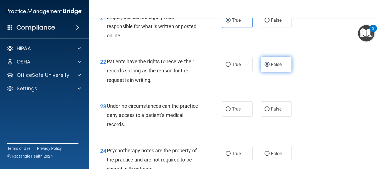
scroll to position [1266, 0]
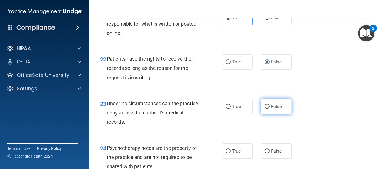
click at [265, 109] on input "False" at bounding box center [267, 107] width 5 height 4
radio input "true"
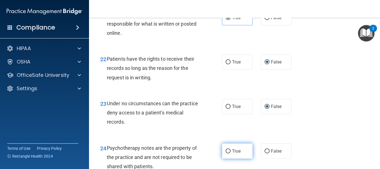
click at [226, 153] on input "True" at bounding box center [228, 151] width 5 height 4
radio input "true"
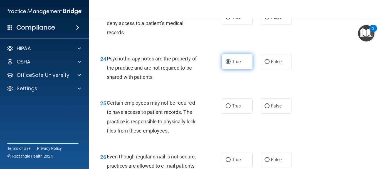
scroll to position [1356, 0]
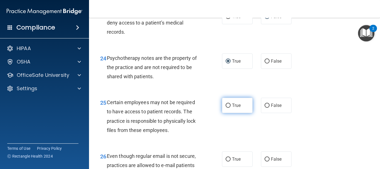
click at [226, 108] on input "True" at bounding box center [228, 106] width 5 height 4
radio input "true"
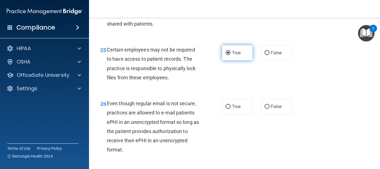
scroll to position [1410, 0]
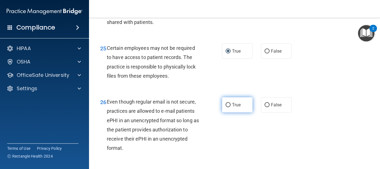
click at [228, 107] on input "True" at bounding box center [228, 105] width 5 height 4
radio input "true"
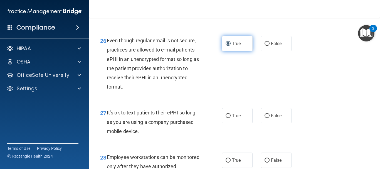
scroll to position [1474, 0]
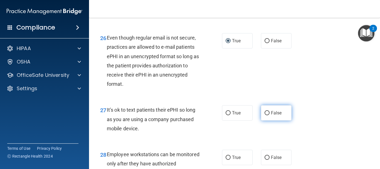
click at [265, 115] on input "False" at bounding box center [267, 113] width 5 height 4
radio input "true"
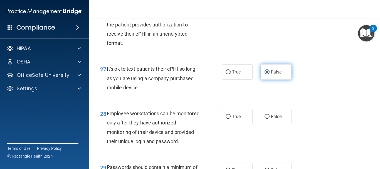
scroll to position [1515, 0]
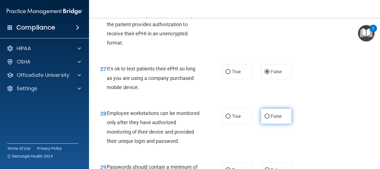
click at [265, 119] on input "False" at bounding box center [267, 116] width 5 height 4
radio input "true"
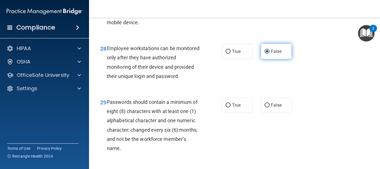
scroll to position [1581, 0]
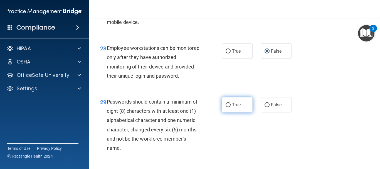
click at [226, 107] on input "True" at bounding box center [228, 105] width 5 height 4
radio input "true"
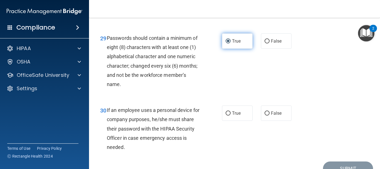
scroll to position [1655, 0]
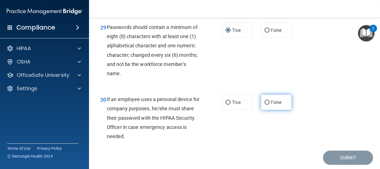
click at [265, 105] on input "False" at bounding box center [267, 103] width 5 height 4
radio input "true"
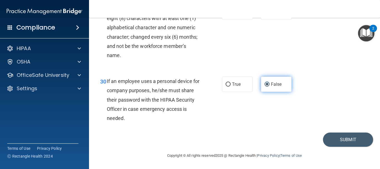
scroll to position [1692, 0]
click at [338, 141] on button "Submit" at bounding box center [348, 140] width 50 height 14
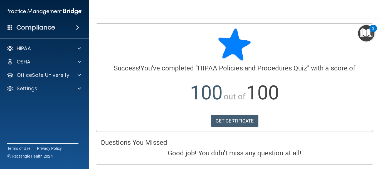
click at [366, 35] on img "Open Resource Center, 2 new notifications" at bounding box center [366, 33] width 16 height 16
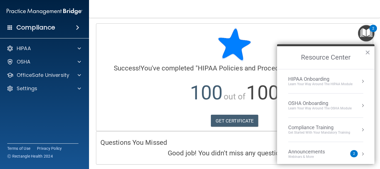
click at [360, 82] on button "Resource Center" at bounding box center [363, 82] width 6 height 6
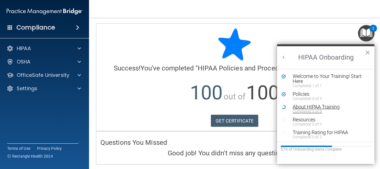
click at [338, 108] on div "About HIPAA Training" at bounding box center [328, 106] width 70 height 5
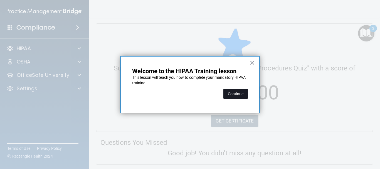
click at [235, 96] on button "Continue" at bounding box center [236, 94] width 25 height 10
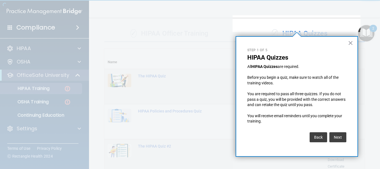
scroll to position [34, 0]
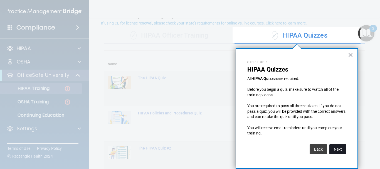
click at [338, 150] on button "Next" at bounding box center [338, 149] width 17 height 10
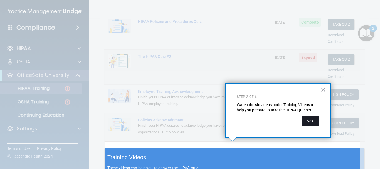
click at [313, 121] on button "Next" at bounding box center [310, 121] width 17 height 10
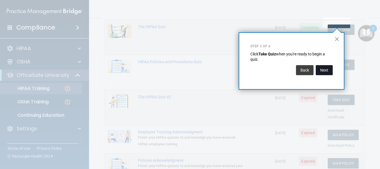
click at [321, 71] on button "Next" at bounding box center [324, 70] width 17 height 10
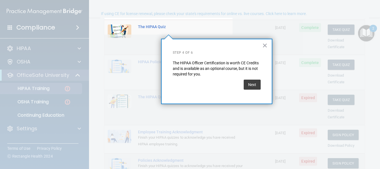
scroll to position [43, 0]
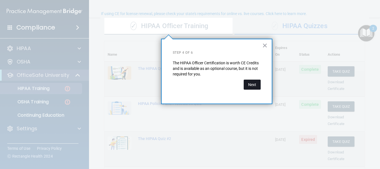
click at [253, 87] on button "Next" at bounding box center [252, 85] width 17 height 10
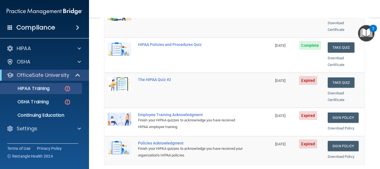
scroll to position [102, 0]
click at [341, 77] on button "Take Quiz" at bounding box center [341, 82] width 27 height 10
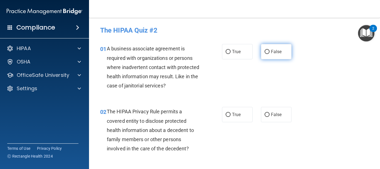
click at [266, 52] on input "False" at bounding box center [267, 52] width 5 height 4
radio input "true"
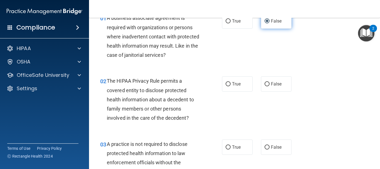
scroll to position [32, 0]
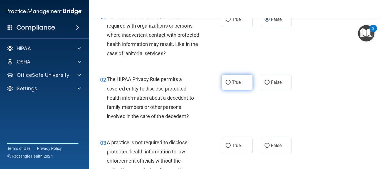
click at [228, 84] on input "True" at bounding box center [228, 82] width 5 height 4
radio input "true"
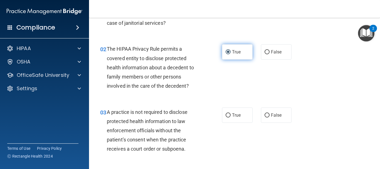
scroll to position [65, 0]
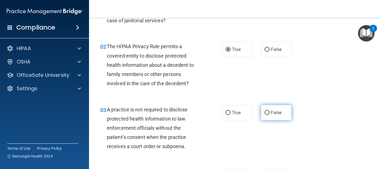
click at [266, 115] on input "False" at bounding box center [267, 113] width 5 height 4
radio input "true"
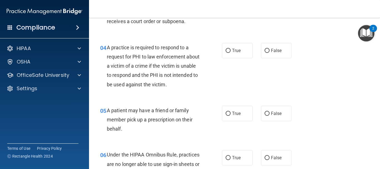
scroll to position [190, 0]
click at [228, 51] on input "True" at bounding box center [228, 51] width 5 height 4
radio input "true"
click at [226, 113] on input "True" at bounding box center [228, 114] width 5 height 4
radio input "true"
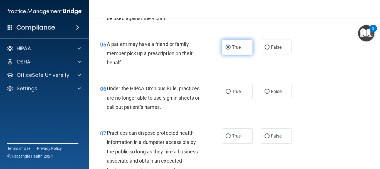
scroll to position [258, 0]
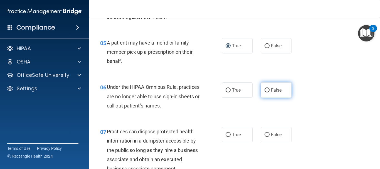
click at [265, 92] on input "False" at bounding box center [267, 90] width 5 height 4
radio input "true"
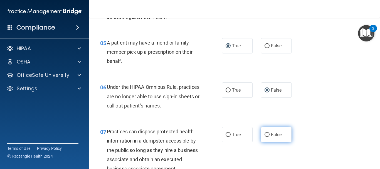
click at [265, 133] on input "False" at bounding box center [267, 135] width 5 height 4
radio input "true"
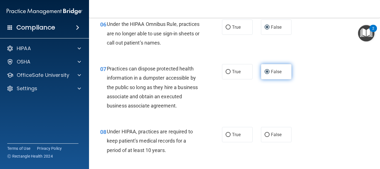
scroll to position [325, 0]
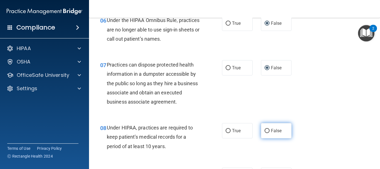
click at [267, 133] on input "False" at bounding box center [267, 131] width 5 height 4
radio input "true"
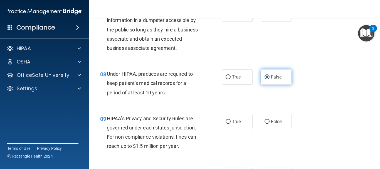
scroll to position [379, 0]
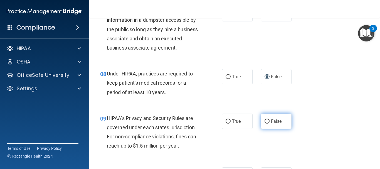
click at [265, 122] on input "False" at bounding box center [267, 121] width 5 height 4
radio input "true"
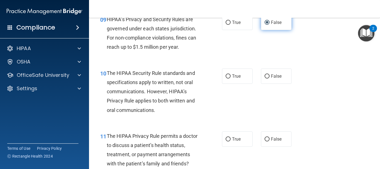
scroll to position [479, 0]
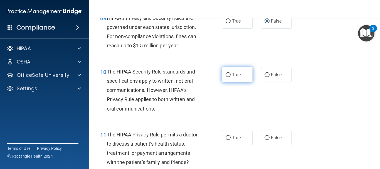
click at [228, 76] on input "True" at bounding box center [228, 75] width 5 height 4
radio input "true"
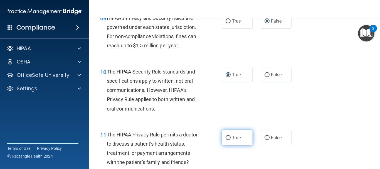
click at [226, 139] on input "True" at bounding box center [228, 138] width 5 height 4
radio input "true"
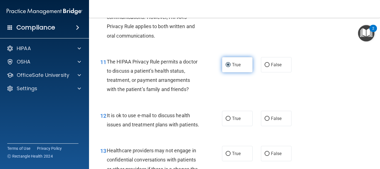
scroll to position [555, 0]
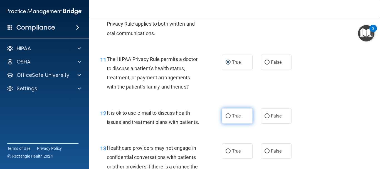
click at [226, 117] on input "True" at bounding box center [228, 116] width 5 height 4
radio input "true"
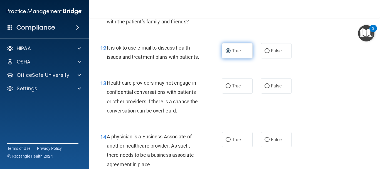
scroll to position [621, 0]
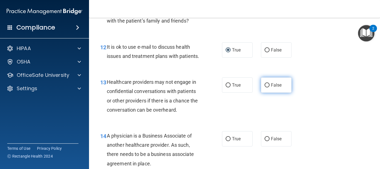
click at [265, 87] on input "False" at bounding box center [267, 85] width 5 height 4
radio input "true"
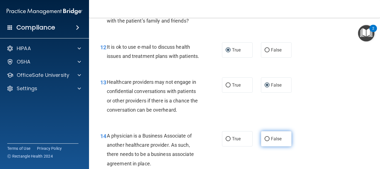
click at [265, 141] on input "False" at bounding box center [267, 139] width 5 height 4
radio input "true"
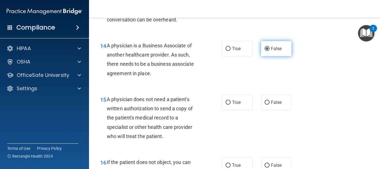
scroll to position [714, 0]
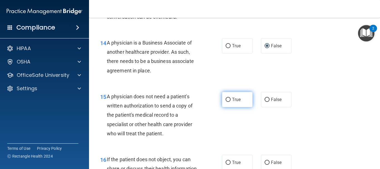
click at [228, 102] on input "True" at bounding box center [228, 100] width 5 height 4
radio input "true"
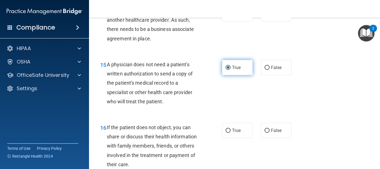
scroll to position [780, 0]
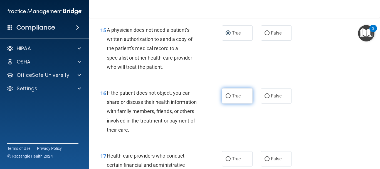
click at [228, 104] on label "True" at bounding box center [237, 95] width 31 height 15
click at [228, 98] on input "True" at bounding box center [228, 96] width 5 height 4
radio input "true"
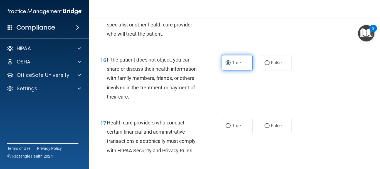
scroll to position [826, 0]
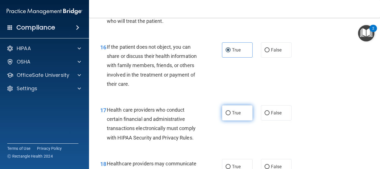
click at [226, 115] on input "True" at bounding box center [228, 113] width 5 height 4
radio input "true"
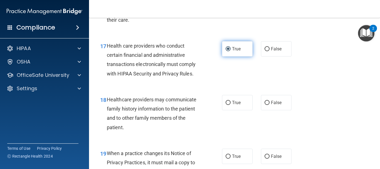
scroll to position [894, 0]
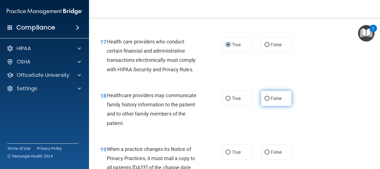
click at [266, 101] on input "False" at bounding box center [267, 99] width 5 height 4
radio input "true"
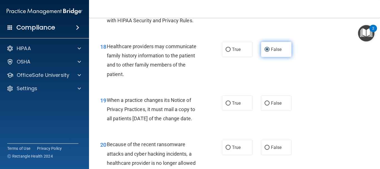
scroll to position [947, 0]
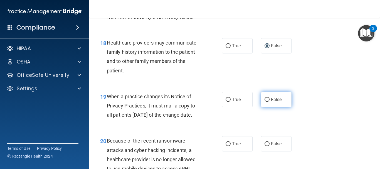
click at [265, 102] on input "False" at bounding box center [267, 100] width 5 height 4
radio input "true"
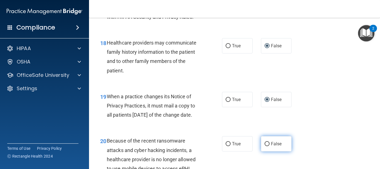
click at [266, 146] on input "False" at bounding box center [267, 144] width 5 height 4
radio input "true"
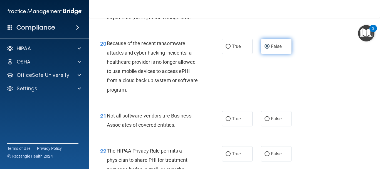
scroll to position [1045, 0]
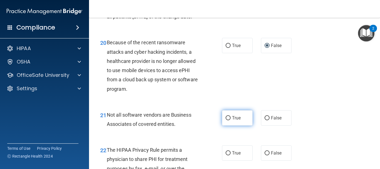
click at [228, 120] on input "True" at bounding box center [228, 118] width 5 height 4
radio input "true"
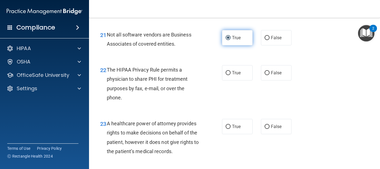
scroll to position [1130, 0]
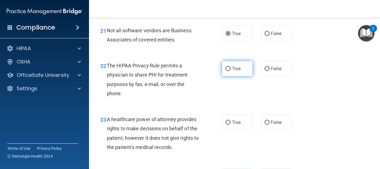
click at [225, 76] on label "True" at bounding box center [237, 68] width 31 height 15
click at [226, 71] on input "True" at bounding box center [228, 69] width 5 height 4
radio input "true"
click at [311, 153] on div "23 A healthcare power of attorney provides rights to make decisions on behalf o…" at bounding box center [234, 135] width 277 height 54
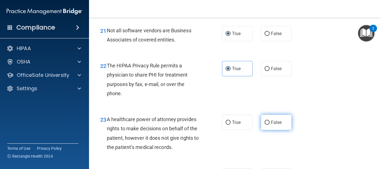
click at [266, 125] on input "False" at bounding box center [267, 123] width 5 height 4
radio input "true"
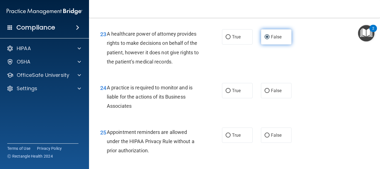
scroll to position [1214, 0]
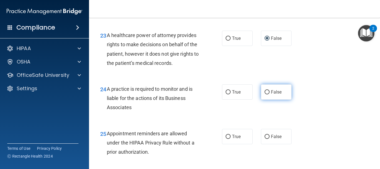
click at [265, 94] on input "False" at bounding box center [267, 92] width 5 height 4
radio input "true"
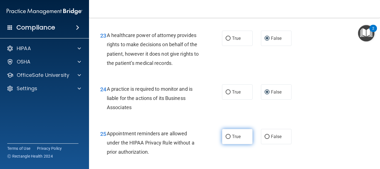
click at [226, 139] on input "True" at bounding box center [228, 137] width 5 height 4
radio input "true"
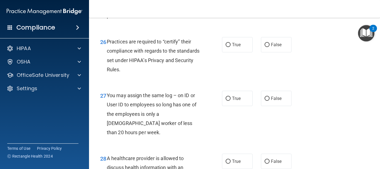
scroll to position [1352, 0]
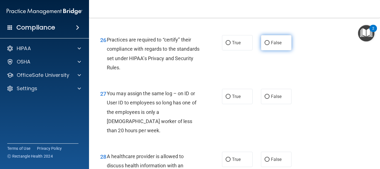
click at [265, 45] on input "False" at bounding box center [267, 43] width 5 height 4
radio input "true"
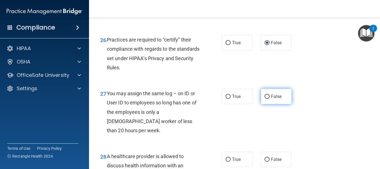
click at [266, 99] on input "False" at bounding box center [267, 97] width 5 height 4
radio input "true"
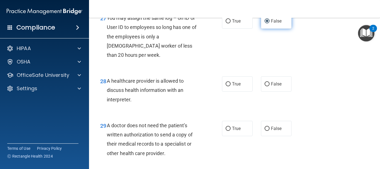
scroll to position [1440, 0]
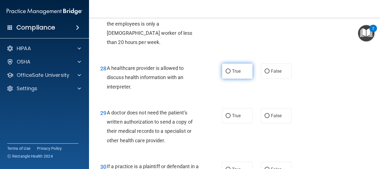
click at [227, 74] on input "True" at bounding box center [228, 71] width 5 height 4
radio input "true"
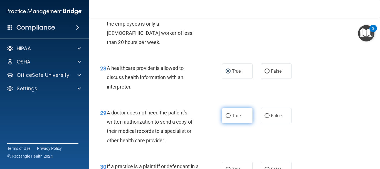
click at [226, 118] on input "True" at bounding box center [228, 116] width 5 height 4
radio input "true"
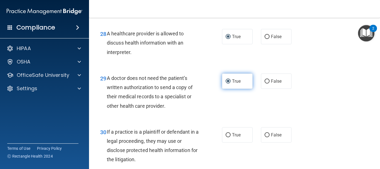
scroll to position [1507, 0]
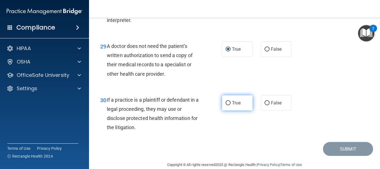
click at [227, 105] on input "True" at bounding box center [228, 103] width 5 height 4
radio input "true"
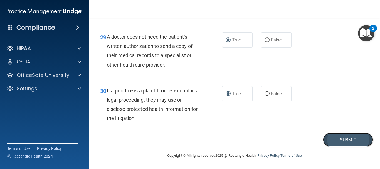
click at [342, 141] on button "Submit" at bounding box center [348, 140] width 50 height 14
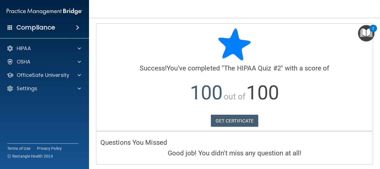
scroll to position [18, 0]
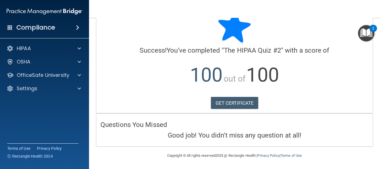
click at [368, 33] on img "Open Resource Center, 2 new notifications" at bounding box center [366, 33] width 16 height 16
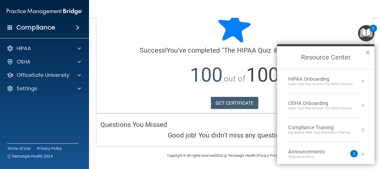
click at [360, 81] on button "Resource Center" at bounding box center [363, 82] width 6 height 6
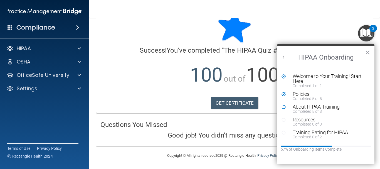
scroll to position [0, 0]
click at [340, 108] on div "About HIPAA Training" at bounding box center [328, 106] width 70 height 5
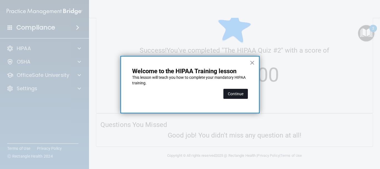
click at [229, 95] on button "Continue" at bounding box center [236, 94] width 25 height 10
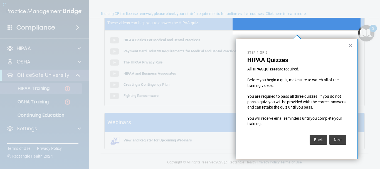
scroll to position [43, 0]
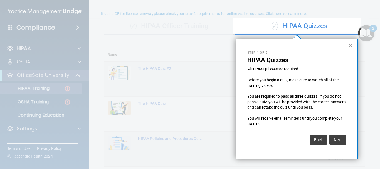
click at [351, 45] on button "×" at bounding box center [350, 45] width 5 height 9
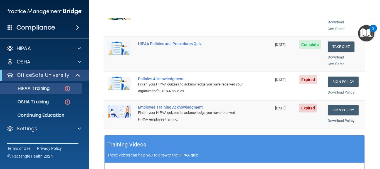
scroll to position [137, 0]
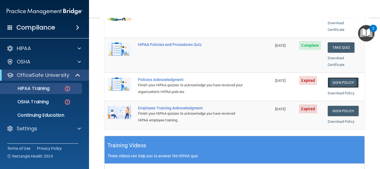
click at [341, 77] on link "Sign Policy" at bounding box center [343, 82] width 31 height 10
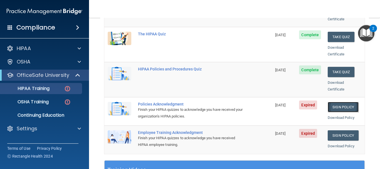
scroll to position [116, 0]
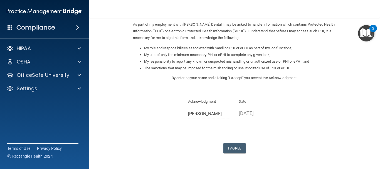
scroll to position [86, 0]
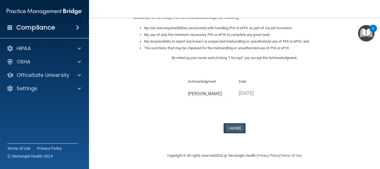
click at [231, 131] on button "I Agree" at bounding box center [235, 128] width 22 height 10
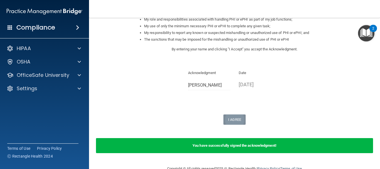
scroll to position [93, 0]
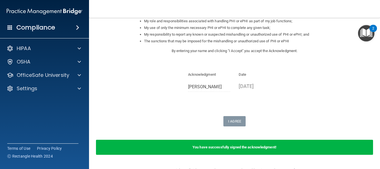
click at [368, 36] on img "Open Resource Center, 2 new notifications" at bounding box center [366, 33] width 16 height 16
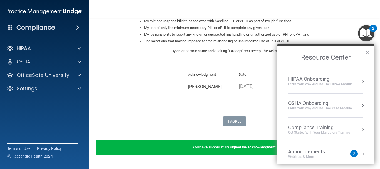
click at [360, 81] on button "Resource Center" at bounding box center [363, 82] width 6 height 6
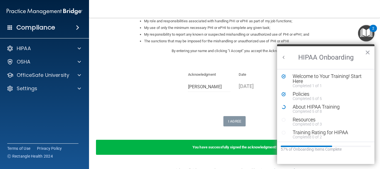
scroll to position [0, 0]
click at [341, 109] on div "Completed 5 of 8" at bounding box center [328, 111] width 70 height 4
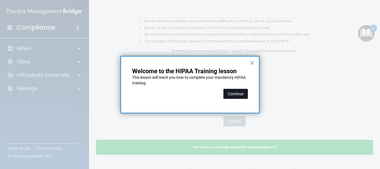
click at [233, 98] on button "Continue" at bounding box center [236, 94] width 25 height 10
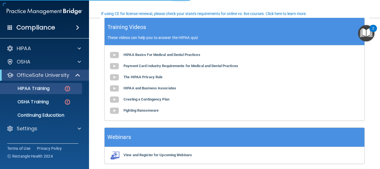
scroll to position [43, 0]
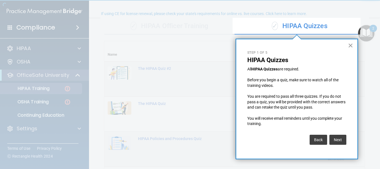
click at [349, 47] on button "×" at bounding box center [350, 45] width 5 height 9
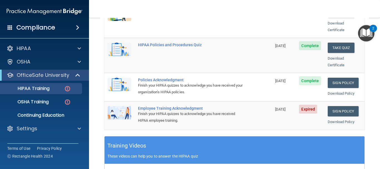
scroll to position [139, 0]
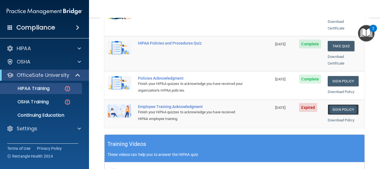
click at [337, 104] on link "Sign Policy" at bounding box center [343, 109] width 31 height 10
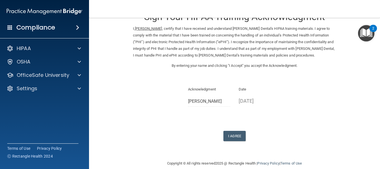
scroll to position [33, 0]
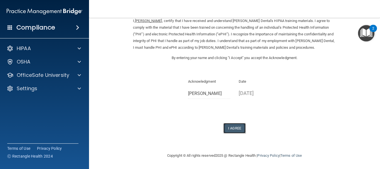
click at [235, 130] on button "I Agree" at bounding box center [235, 128] width 22 height 10
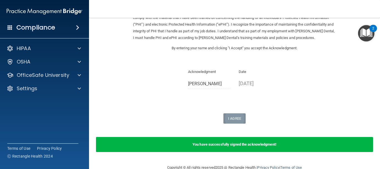
scroll to position [54, 0]
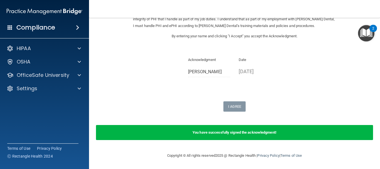
click at [364, 34] on img "Open Resource Center, 2 new notifications" at bounding box center [366, 33] width 16 height 16
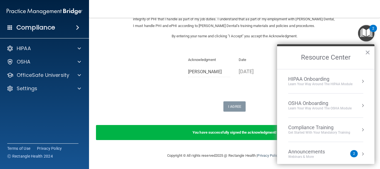
click at [360, 81] on button "Resource Center" at bounding box center [363, 82] width 6 height 6
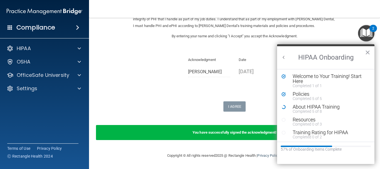
scroll to position [0, 0]
click at [343, 108] on div "About HIPAA Training" at bounding box center [328, 106] width 70 height 5
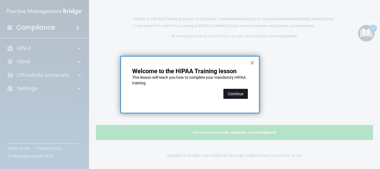
click at [234, 97] on button "Continue" at bounding box center [236, 94] width 25 height 10
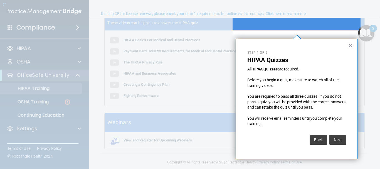
scroll to position [43, 0]
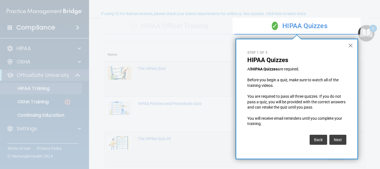
click at [350, 48] on button "×" at bounding box center [350, 45] width 5 height 9
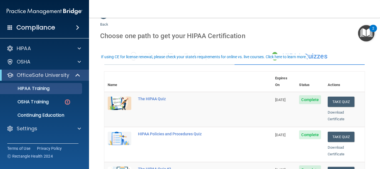
scroll to position [0, 0]
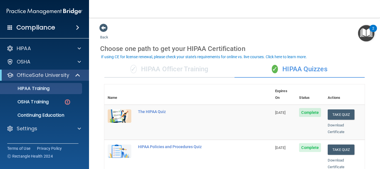
click at [368, 33] on img "Open Resource Center, 2 new notifications" at bounding box center [366, 33] width 16 height 16
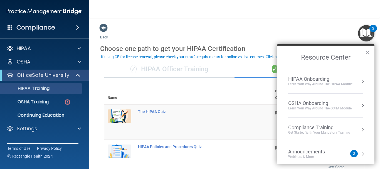
click at [360, 83] on button "Resource Center" at bounding box center [363, 82] width 6 height 6
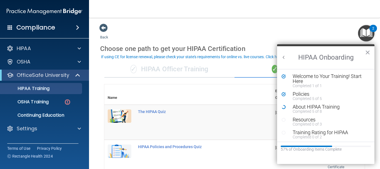
scroll to position [1, 0]
click at [333, 108] on div "Completed 5 of 8" at bounding box center [328, 110] width 70 height 4
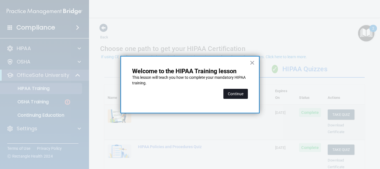
click at [237, 96] on button "Continue" at bounding box center [236, 94] width 25 height 10
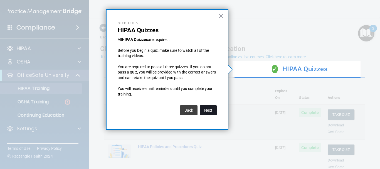
click at [209, 111] on button "Next" at bounding box center [208, 110] width 17 height 10
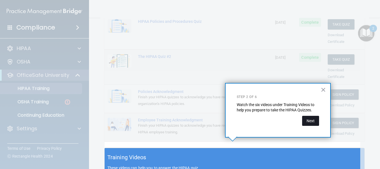
click at [302, 123] on button "Next" at bounding box center [310, 121] width 17 height 10
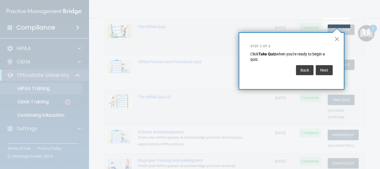
click at [313, 123] on div at bounding box center [162, 84] width 324 height 169
click at [328, 74] on button "Next" at bounding box center [324, 70] width 17 height 10
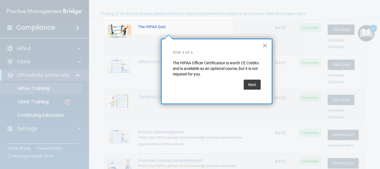
scroll to position [43, 0]
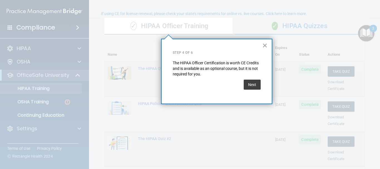
click at [244, 90] on div "Next" at bounding box center [252, 85] width 17 height 16
click at [245, 83] on button "Next" at bounding box center [252, 85] width 17 height 10
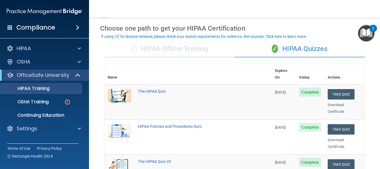
scroll to position [18, 0]
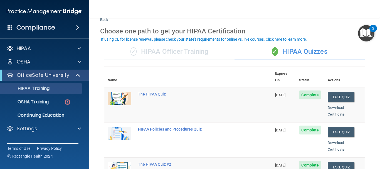
click at [363, 34] on img "Open Resource Center, 2 new notifications" at bounding box center [366, 33] width 16 height 16
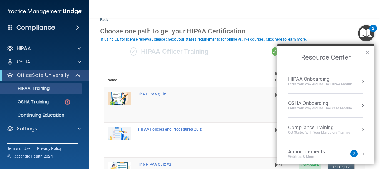
click at [361, 81] on button "Resource Center" at bounding box center [363, 82] width 6 height 6
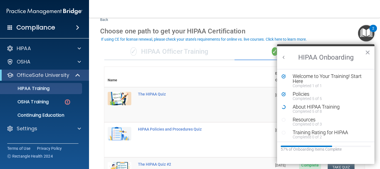
scroll to position [0, 0]
click at [328, 122] on div "Completed 0 of 3" at bounding box center [328, 124] width 70 height 4
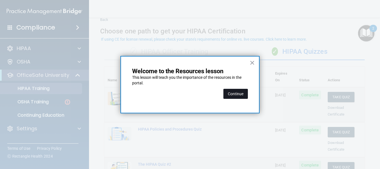
click at [237, 94] on button "Continue" at bounding box center [236, 94] width 25 height 10
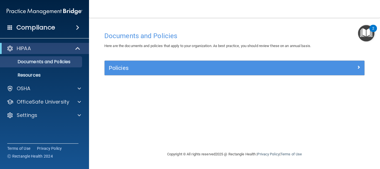
click at [363, 35] on img "Open Resource Center, 2 new notifications" at bounding box center [366, 33] width 16 height 16
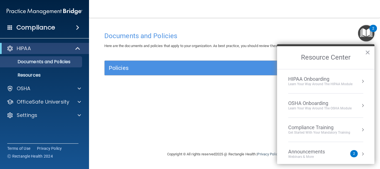
click at [360, 81] on button "Resource Center" at bounding box center [363, 82] width 6 height 6
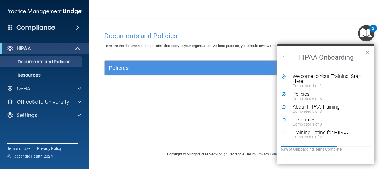
scroll to position [1, 0]
click at [342, 133] on div "Training Rating for HIPAA" at bounding box center [328, 131] width 70 height 5
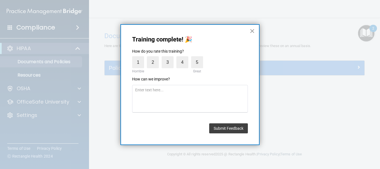
click at [253, 33] on button "×" at bounding box center [252, 30] width 5 height 9
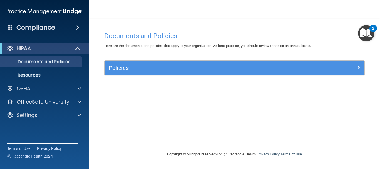
click at [363, 34] on img "Open Resource Center, 2 new notifications" at bounding box center [366, 33] width 16 height 16
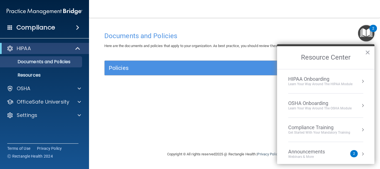
click at [360, 107] on button "Resource Center" at bounding box center [363, 106] width 6 height 6
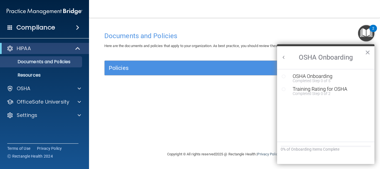
scroll to position [0, 0]
click at [347, 78] on div "OSHA Onboarding" at bounding box center [330, 76] width 75 height 5
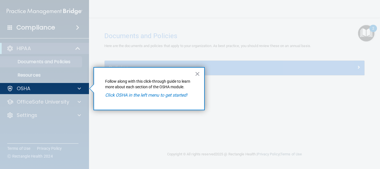
click at [176, 97] on em "Click OSHA in the left menu to get started!" at bounding box center [146, 94] width 82 height 5
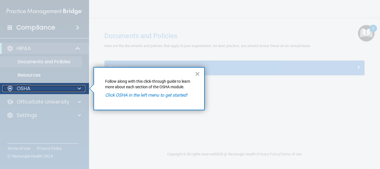
click at [30, 89] on p "OSHA" at bounding box center [24, 88] width 14 height 7
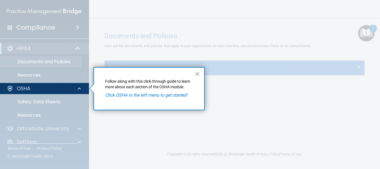
click at [144, 96] on em "Click OSHA in the left menu to get started!" at bounding box center [146, 94] width 82 height 5
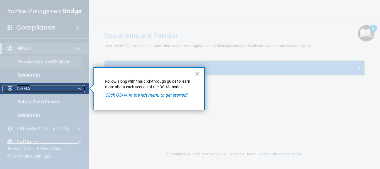
click at [68, 90] on div "OSHA" at bounding box center [37, 88] width 69 height 7
click at [75, 90] on div at bounding box center [79, 88] width 14 height 7
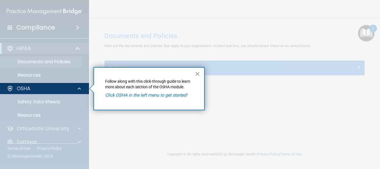
click at [196, 75] on button "×" at bounding box center [197, 73] width 5 height 9
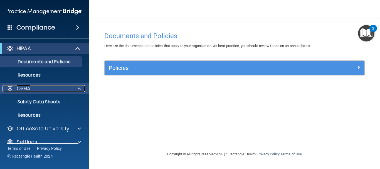
click at [25, 91] on p "OSHA" at bounding box center [24, 88] width 14 height 7
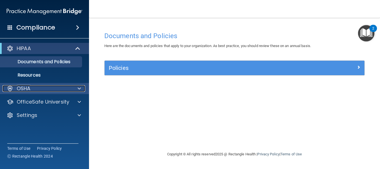
click at [29, 90] on p "OSHA" at bounding box center [24, 88] width 14 height 7
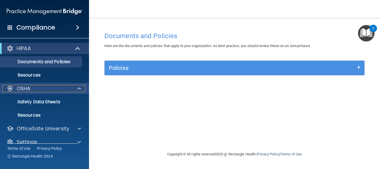
click at [77, 88] on div at bounding box center [79, 88] width 14 height 7
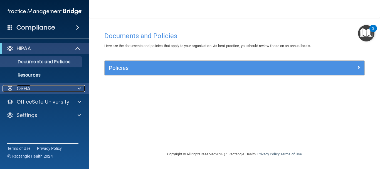
click at [19, 90] on p "OSHA" at bounding box center [24, 88] width 14 height 7
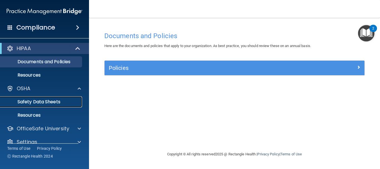
click at [27, 100] on p "Safety Data Sheets" at bounding box center [42, 102] width 76 height 6
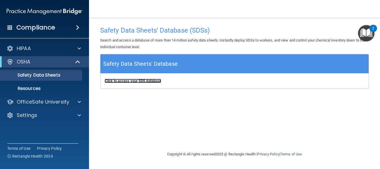
click at [127, 82] on b "Click to access your SDS database" at bounding box center [133, 81] width 57 height 4
click at [368, 38] on img "Open Resource Center, 2 new notifications" at bounding box center [366, 33] width 16 height 16
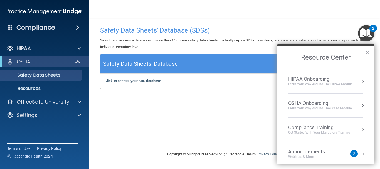
click at [347, 104] on div "OSHA Onboarding" at bounding box center [321, 103] width 64 height 6
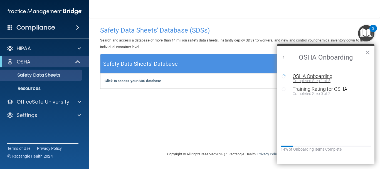
click at [345, 77] on div "OSHA Onboarding" at bounding box center [330, 76] width 75 height 5
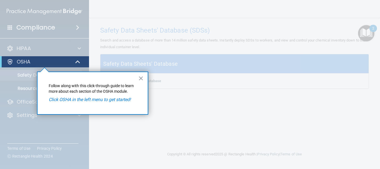
click at [338, 106] on div at bounding box center [234, 84] width 291 height 169
click at [140, 79] on button "×" at bounding box center [140, 78] width 5 height 9
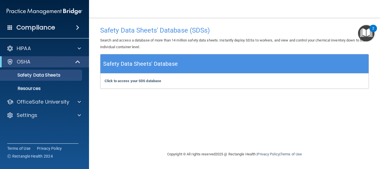
click at [365, 35] on img "Open Resource Center, 2 new notifications" at bounding box center [366, 33] width 16 height 16
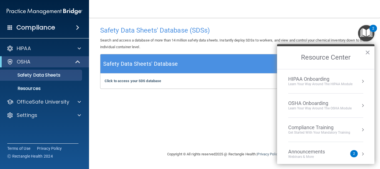
click at [360, 81] on button "Resource Center" at bounding box center [363, 82] width 6 height 6
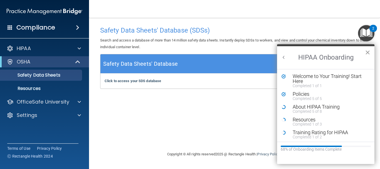
click at [365, 51] on button "×" at bounding box center [367, 52] width 5 height 9
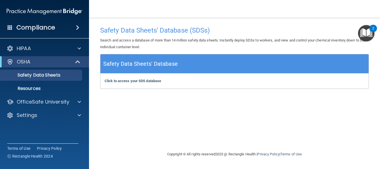
click at [368, 35] on img "Open Resource Center, 2 new notifications" at bounding box center [366, 33] width 16 height 16
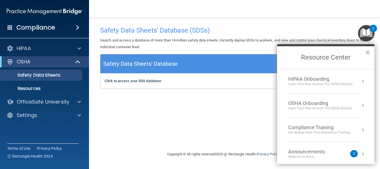
click at [360, 105] on button "Resource Center" at bounding box center [363, 106] width 6 height 6
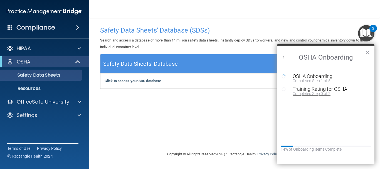
click at [353, 90] on div "Training Rating for OSHA" at bounding box center [330, 89] width 75 height 5
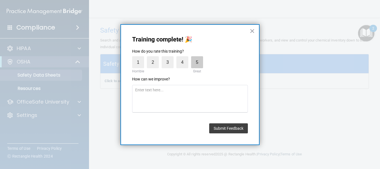
click at [193, 65] on label "5" at bounding box center [197, 62] width 12 height 12
click at [184, 58] on input "5" at bounding box center [184, 58] width 0 height 0
click at [221, 131] on button "Submit Feedback" at bounding box center [228, 128] width 39 height 10
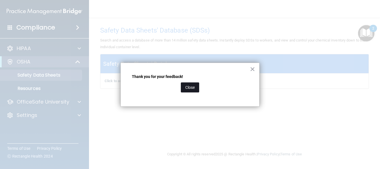
click at [187, 89] on button "Close" at bounding box center [190, 87] width 18 height 10
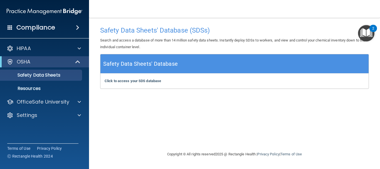
click at [367, 34] on img "Open Resource Center, 2 new notifications" at bounding box center [366, 33] width 16 height 16
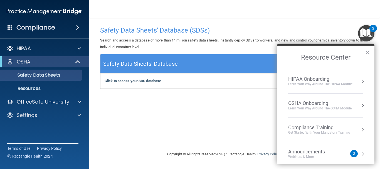
click at [360, 105] on button "Resource Center" at bounding box center [363, 106] width 6 height 6
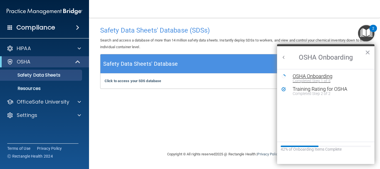
click at [347, 78] on div "OSHA Onboarding" at bounding box center [330, 76] width 75 height 5
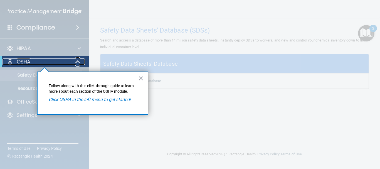
click at [23, 61] on p "OSHA" at bounding box center [24, 61] width 14 height 7
click at [25, 62] on p "OSHA" at bounding box center [24, 61] width 14 height 7
click at [29, 63] on p "OSHA" at bounding box center [24, 61] width 14 height 7
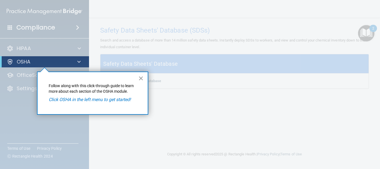
click at [142, 75] on button "×" at bounding box center [140, 78] width 5 height 9
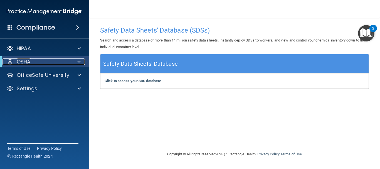
click at [78, 62] on span at bounding box center [78, 61] width 3 height 7
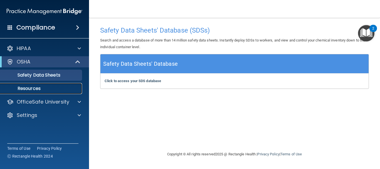
click at [46, 87] on p "Resources" at bounding box center [42, 89] width 76 height 6
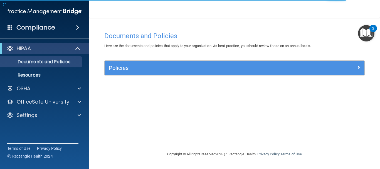
click at [365, 30] on img "Open Resource Center, 2 new notifications" at bounding box center [366, 33] width 16 height 16
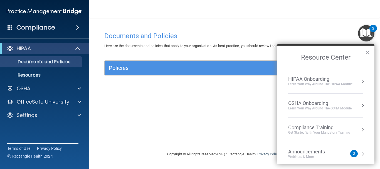
click at [360, 82] on button "Resource Center" at bounding box center [363, 82] width 6 height 6
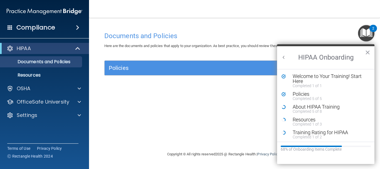
scroll to position [1, 0]
click at [341, 107] on div "About HIPAA Training" at bounding box center [328, 105] width 70 height 5
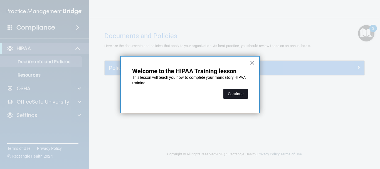
click at [237, 95] on button "Continue" at bounding box center [236, 94] width 25 height 10
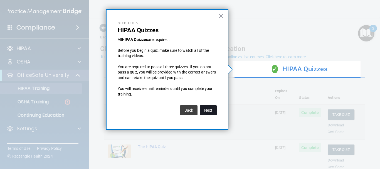
click at [210, 111] on button "Next" at bounding box center [208, 110] width 17 height 10
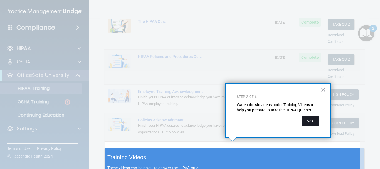
click at [311, 121] on button "Next" at bounding box center [310, 121] width 17 height 10
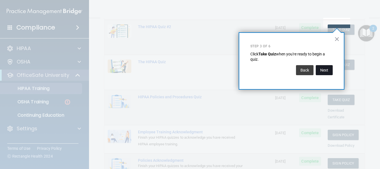
click at [323, 70] on button "Next" at bounding box center [324, 70] width 17 height 10
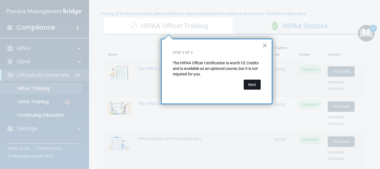
click at [251, 88] on button "Next" at bounding box center [252, 85] width 17 height 10
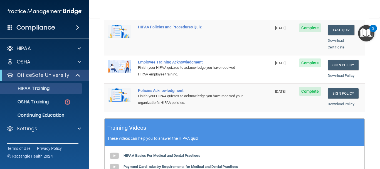
scroll to position [151, 0]
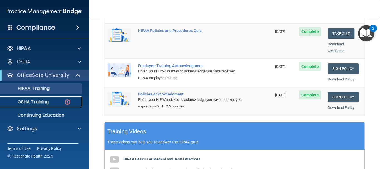
click at [45, 101] on p "OSHA Training" at bounding box center [26, 102] width 45 height 6
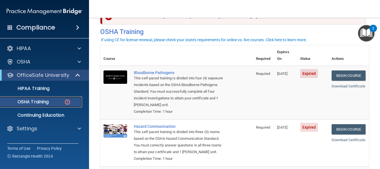
scroll to position [20, 0]
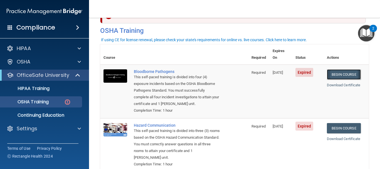
click at [343, 69] on link "Begin Course" at bounding box center [344, 74] width 34 height 10
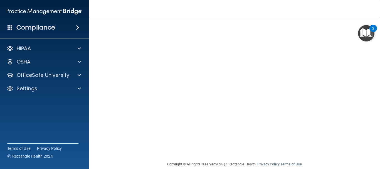
scroll to position [69, 0]
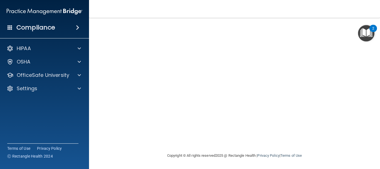
click at [172, 159] on div "Copyright © All rights reserved 2025 @ Rectangle Health | Privacy Policy | Term…" at bounding box center [234, 156] width 203 height 18
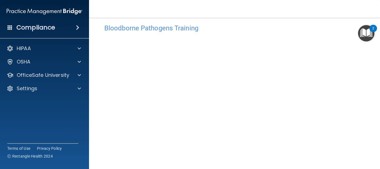
scroll to position [0, 0]
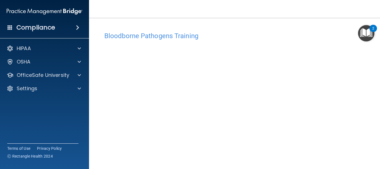
drag, startPoint x: 374, startPoint y: 29, endPoint x: 380, endPoint y: 84, distance: 56.1
click at [380, 84] on body "Compliance HIPAA Documents and Policies Report an Incident Business Associates …" at bounding box center [190, 84] width 380 height 169
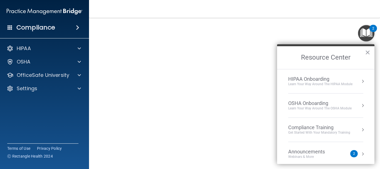
scroll to position [28, 0]
click at [370, 52] on button "×" at bounding box center [367, 52] width 5 height 9
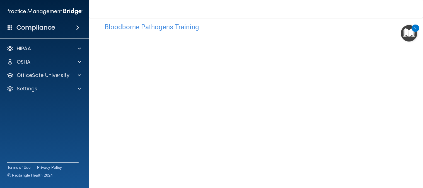
scroll to position [0, 0]
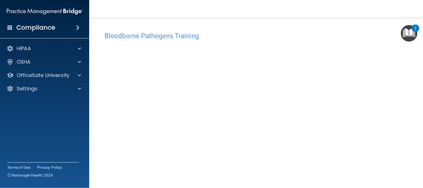
click at [380, 34] on img "Open Resource Center, 2 new notifications" at bounding box center [409, 33] width 16 height 16
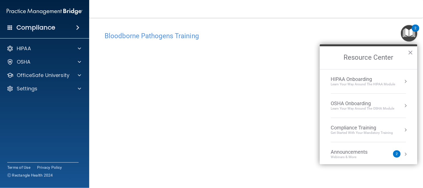
click at [380, 82] on button "Resource Center" at bounding box center [405, 82] width 6 height 6
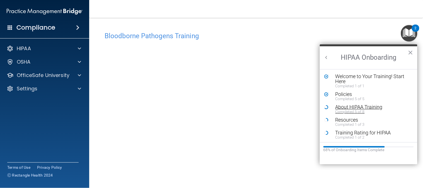
click at [378, 108] on div "About HIPAA Training" at bounding box center [370, 106] width 70 height 5
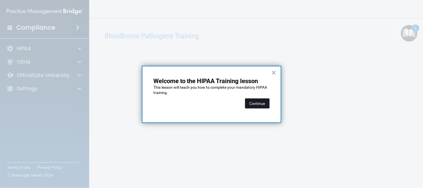
click at [259, 106] on button "Continue" at bounding box center [257, 103] width 25 height 10
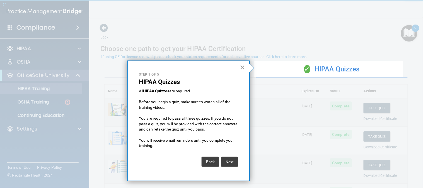
click at [243, 68] on button "×" at bounding box center [242, 67] width 5 height 9
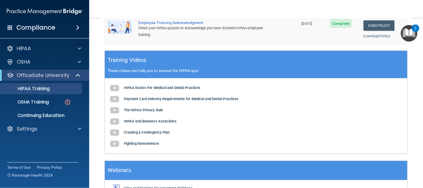
scroll to position [193, 0]
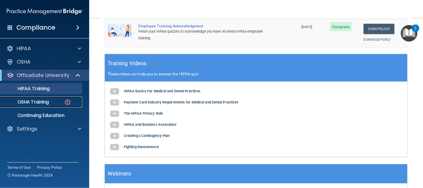
click at [41, 101] on p "OSHA Training" at bounding box center [26, 102] width 45 height 6
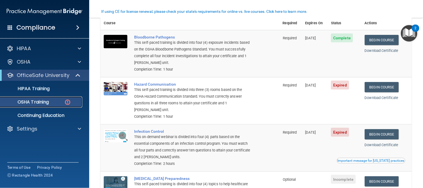
scroll to position [48, 0]
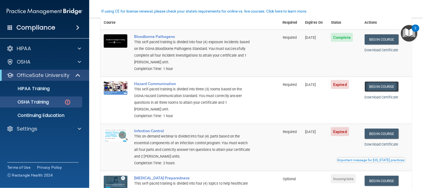
click at [380, 87] on link "Begin Course" at bounding box center [381, 86] width 34 height 10
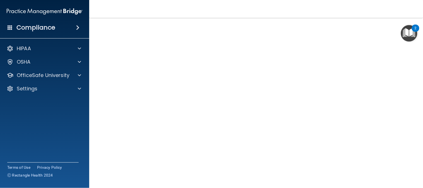
scroll to position [24, 0]
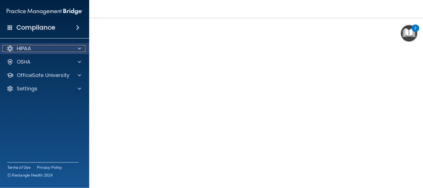
click at [74, 50] on div at bounding box center [79, 48] width 14 height 7
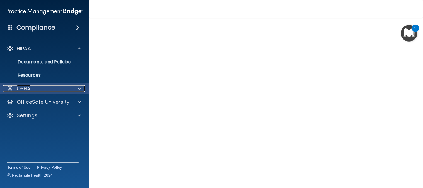
click at [80, 87] on span at bounding box center [79, 88] width 3 height 7
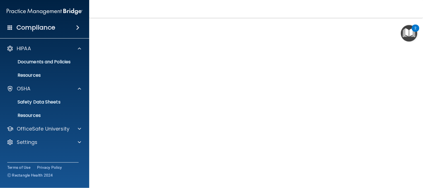
click at [402, 35] on img "Open Resource Center, 2 new notifications" at bounding box center [409, 33] width 16 height 16
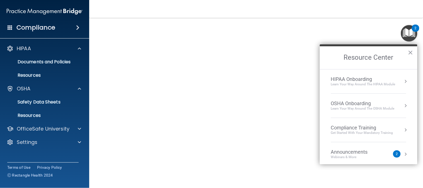
click at [385, 81] on div "HIPAA Onboarding" at bounding box center [363, 79] width 64 height 6
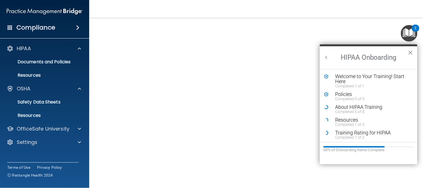
scroll to position [0, 0]
click at [383, 109] on div "Completed 5 of 8" at bounding box center [370, 111] width 70 height 4
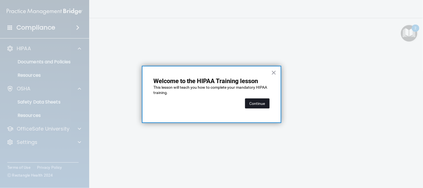
click at [254, 102] on button "Continue" at bounding box center [257, 103] width 25 height 10
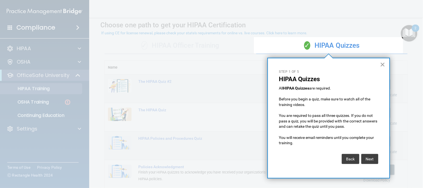
click at [381, 68] on button "×" at bounding box center [382, 64] width 5 height 9
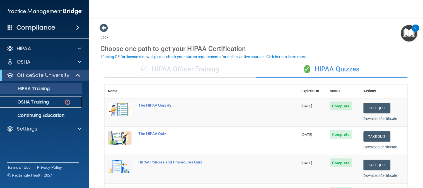
click at [30, 102] on p "OSHA Training" at bounding box center [26, 102] width 45 height 6
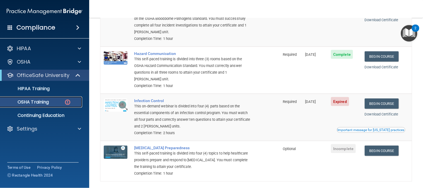
scroll to position [82, 0]
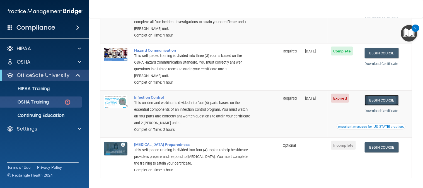
click at [385, 100] on link "Begin Course" at bounding box center [381, 100] width 34 height 10
click at [386, 100] on link "Begin Course" at bounding box center [381, 100] width 34 height 10
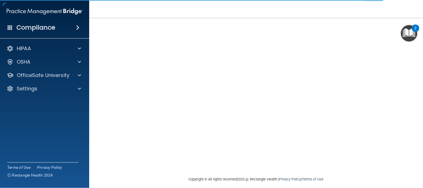
scroll to position [51, 0]
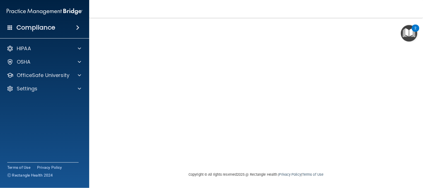
click at [399, 118] on div "Infection Control Training This course doesn’t expire until [DATE]. Are you sur…" at bounding box center [255, 74] width 311 height 193
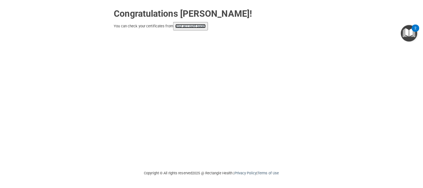
click at [182, 26] on link "your account page!" at bounding box center [190, 26] width 30 height 4
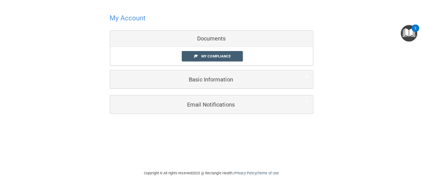
click at [408, 35] on img "Open Resource Center, 2 new notifications" at bounding box center [409, 33] width 16 height 16
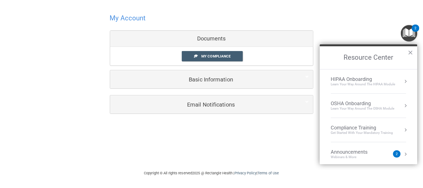
click at [402, 105] on button "Resource Center" at bounding box center [405, 106] width 6 height 6
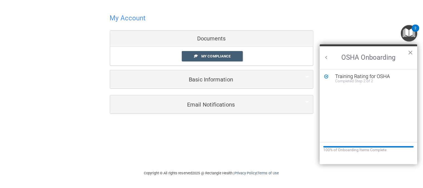
click at [409, 54] on button "×" at bounding box center [409, 52] width 5 height 9
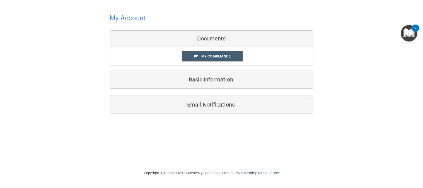
click at [406, 29] on img "Open Resource Center, 2 new notifications" at bounding box center [409, 33] width 16 height 16
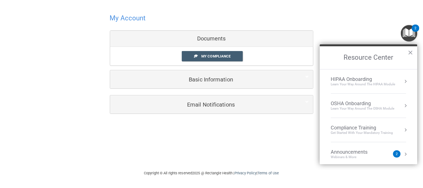
click at [385, 82] on div "Learn Your Way around the HIPAA module" at bounding box center [363, 84] width 64 height 5
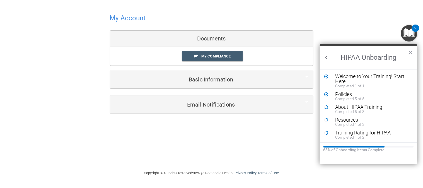
scroll to position [1, 0]
click at [382, 133] on div "Training Rating for HIPAA" at bounding box center [370, 131] width 70 height 5
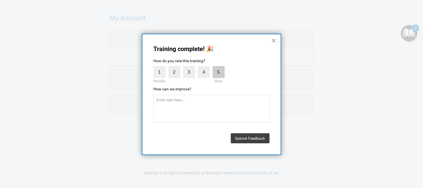
click at [218, 74] on label "5" at bounding box center [219, 72] width 12 height 12
click at [206, 67] on input "5" at bounding box center [206, 67] width 0 height 0
click at [252, 139] on button "Submit Feedback" at bounding box center [250, 138] width 39 height 10
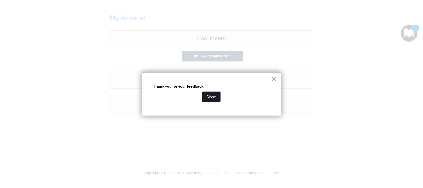
click at [210, 98] on button "Close" at bounding box center [211, 97] width 18 height 10
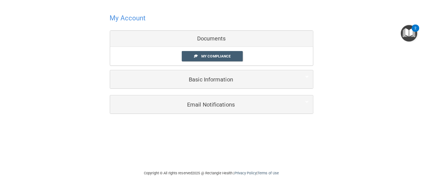
click at [406, 36] on img "Open Resource Center, 2 new notifications" at bounding box center [409, 33] width 16 height 16
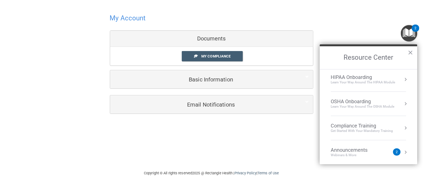
scroll to position [2, 0]
click at [402, 79] on button "Resource Center" at bounding box center [405, 80] width 6 height 6
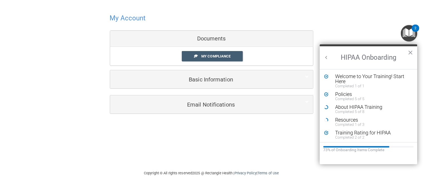
scroll to position [0, 0]
click at [387, 109] on div "About HIPAA Training" at bounding box center [370, 106] width 70 height 5
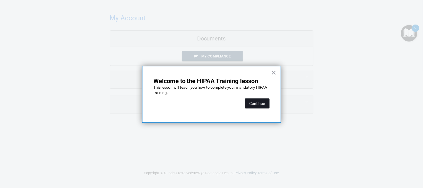
click at [247, 107] on button "Continue" at bounding box center [257, 103] width 25 height 10
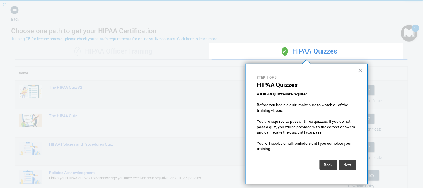
click at [354, 74] on div "× Step 1 of 5 HIPAA Quizzes All HIPAA Quizzes are required. Before you begin a …" at bounding box center [306, 124] width 123 height 121
click at [354, 72] on div "× Step 1 of 5 HIPAA Quizzes All HIPAA Quizzes are required. Before you begin a …" at bounding box center [306, 124] width 123 height 121
click at [358, 70] on button "×" at bounding box center [359, 70] width 5 height 9
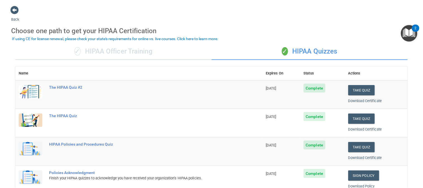
click at [407, 33] on img "Open Resource Center, 2 new notifications" at bounding box center [409, 33] width 16 height 16
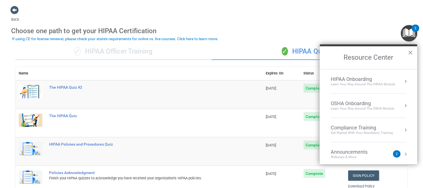
click at [402, 82] on button "Resource Center" at bounding box center [405, 82] width 6 height 6
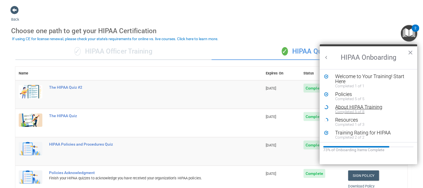
click at [382, 109] on div "Completed 5 of 8" at bounding box center [370, 111] width 70 height 4
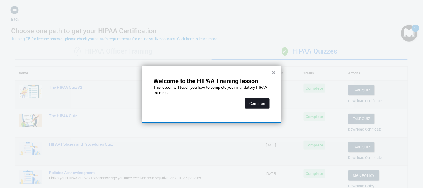
click at [256, 102] on button "Continue" at bounding box center [257, 103] width 25 height 10
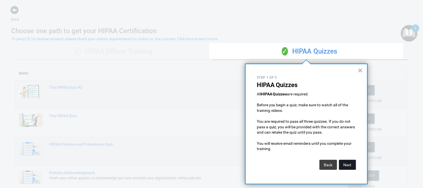
click at [348, 162] on button "Next" at bounding box center [347, 165] width 17 height 10
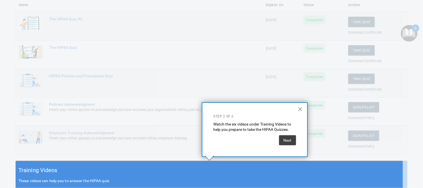
click at [348, 163] on div "Training Videos These videos can help you to answer the HIPAA quiz" at bounding box center [211, 175] width 391 height 28
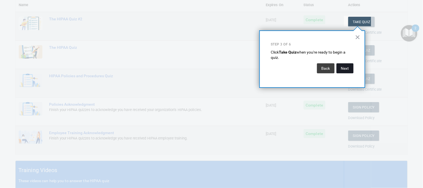
click at [342, 68] on button "Next" at bounding box center [344, 68] width 17 height 10
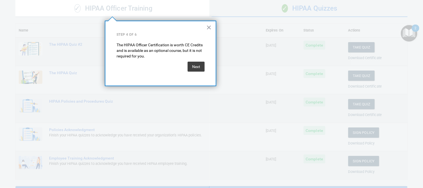
click at [182, 66] on div "Next" at bounding box center [160, 67] width 88 height 16
click at [190, 67] on button "Next" at bounding box center [195, 67] width 17 height 10
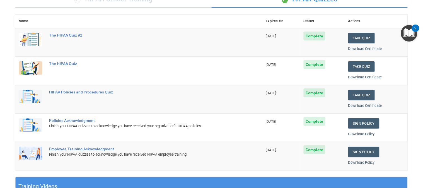
scroll to position [35, 0]
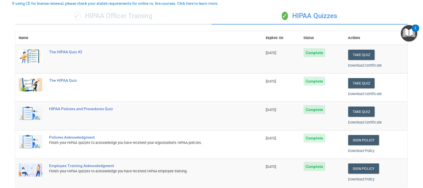
click at [407, 37] on img "Open Resource Center, 2 new notifications" at bounding box center [409, 33] width 16 height 16
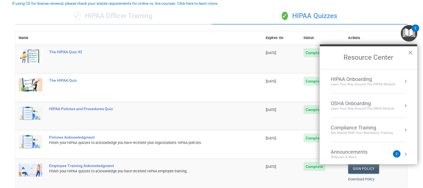
click at [402, 81] on button "Resource Center" at bounding box center [405, 82] width 6 height 6
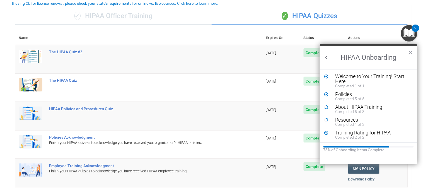
scroll to position [0, 0]
click at [378, 108] on div "About HIPAA Training" at bounding box center [370, 106] width 70 height 5
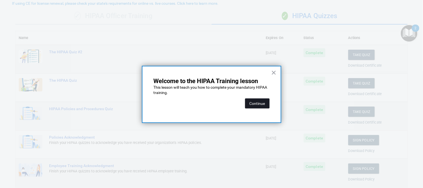
click at [258, 104] on button "Continue" at bounding box center [257, 103] width 25 height 10
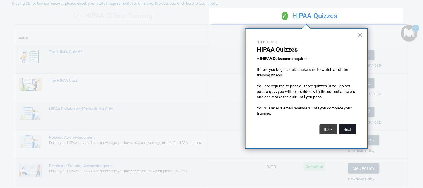
click at [347, 130] on button "Next" at bounding box center [347, 129] width 17 height 10
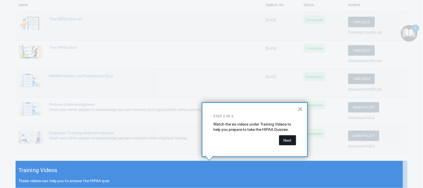
click at [287, 140] on button "Next" at bounding box center [287, 140] width 17 height 10
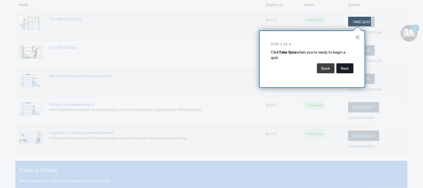
click at [344, 69] on button "Next" at bounding box center [344, 68] width 17 height 10
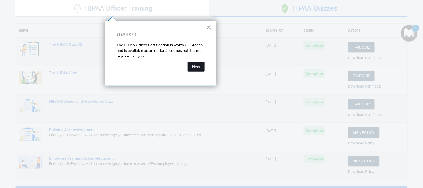
click at [190, 70] on button "Next" at bounding box center [195, 67] width 17 height 10
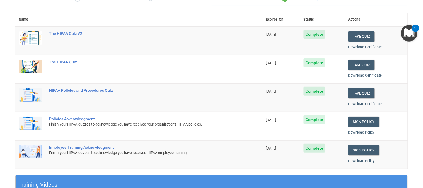
scroll to position [54, 0]
click at [359, 64] on button "Take Quiz" at bounding box center [361, 64] width 27 height 10
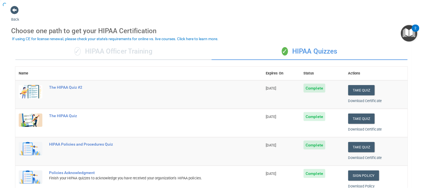
click at [403, 35] on img "Open Resource Center, 2 new notifications" at bounding box center [409, 33] width 16 height 16
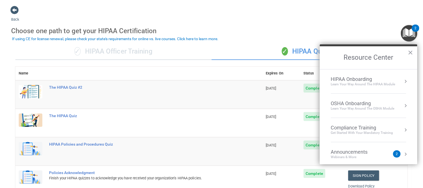
click at [402, 129] on button "Resource Center" at bounding box center [405, 130] width 6 height 6
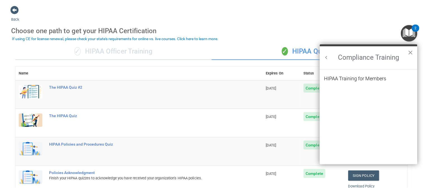
click at [409, 53] on button "×" at bounding box center [409, 52] width 5 height 9
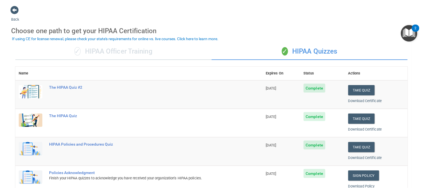
click at [407, 36] on img "Open Resource Center, 2 new notifications" at bounding box center [409, 33] width 16 height 16
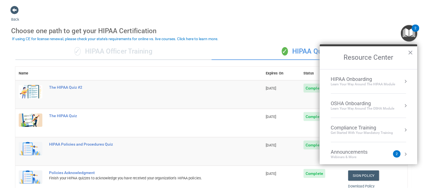
click at [402, 107] on button "Resource Center" at bounding box center [405, 106] width 6 height 6
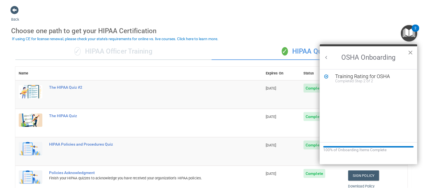
click at [409, 54] on button "×" at bounding box center [409, 52] width 5 height 9
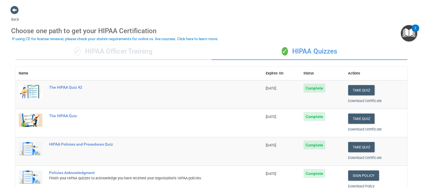
click at [410, 35] on img "Open Resource Center, 2 new notifications" at bounding box center [409, 33] width 16 height 16
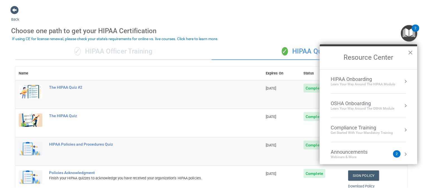
click at [403, 81] on button "Resource Center" at bounding box center [405, 82] width 6 height 6
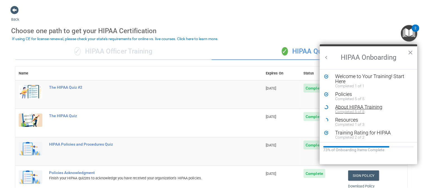
click at [381, 108] on div "About HIPAA Training" at bounding box center [370, 106] width 70 height 5
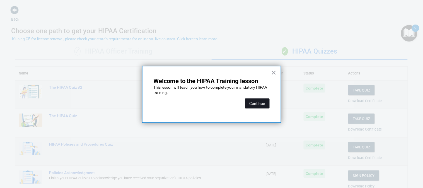
click at [257, 103] on button "Continue" at bounding box center [257, 103] width 25 height 10
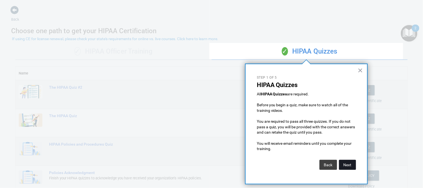
click at [348, 165] on button "Next" at bounding box center [347, 165] width 17 height 10
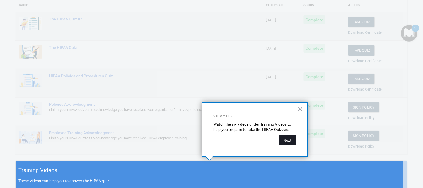
click at [284, 142] on button "Next" at bounding box center [287, 140] width 17 height 10
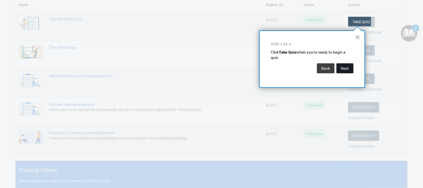
click at [345, 71] on button "Next" at bounding box center [344, 68] width 17 height 10
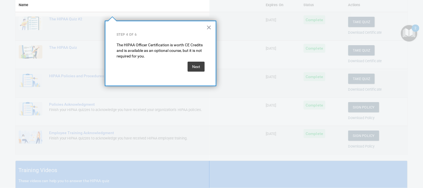
scroll to position [43, 0]
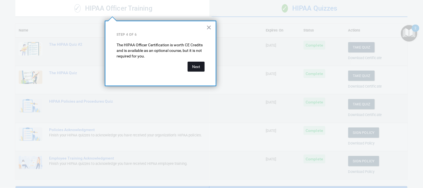
click at [196, 69] on button "Next" at bounding box center [195, 67] width 17 height 10
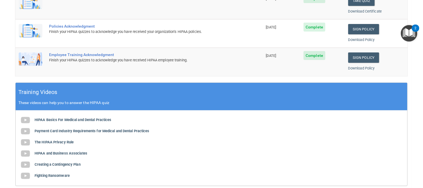
scroll to position [0, 0]
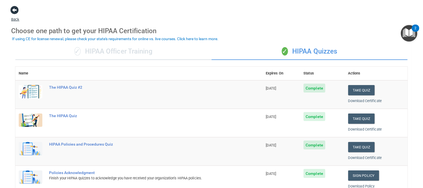
click at [13, 12] on span at bounding box center [14, 10] width 8 height 8
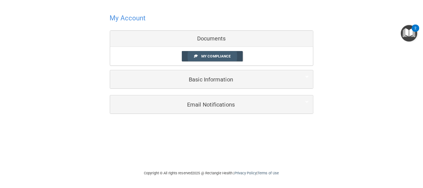
click at [191, 58] on link "My Compliance" at bounding box center [212, 56] width 61 height 10
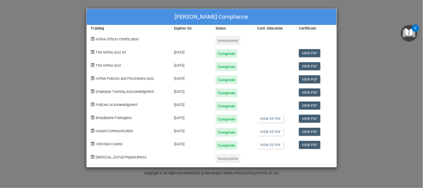
click at [229, 40] on div "Incomplete" at bounding box center [227, 40] width 25 height 9
click at [105, 40] on span "HIPAA Officer Certification" at bounding box center [117, 39] width 43 height 4
click at [105, 41] on span "HIPAA Officer Certification" at bounding box center [117, 39] width 43 height 4
click at [93, 39] on span at bounding box center [93, 39] width 4 height 4
click at [92, 39] on span at bounding box center [93, 39] width 4 height 4
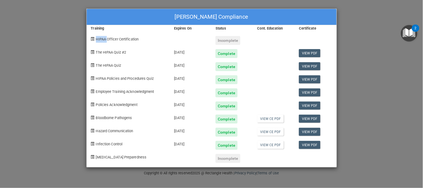
click at [114, 40] on span "HIPAA Officer Certification" at bounding box center [117, 39] width 43 height 4
click at [367, 74] on div "[PERSON_NAME] Compliance Training Expires On Status Cont. Education Certificate…" at bounding box center [211, 94] width 423 height 188
